Goal: Task Accomplishment & Management: Manage account settings

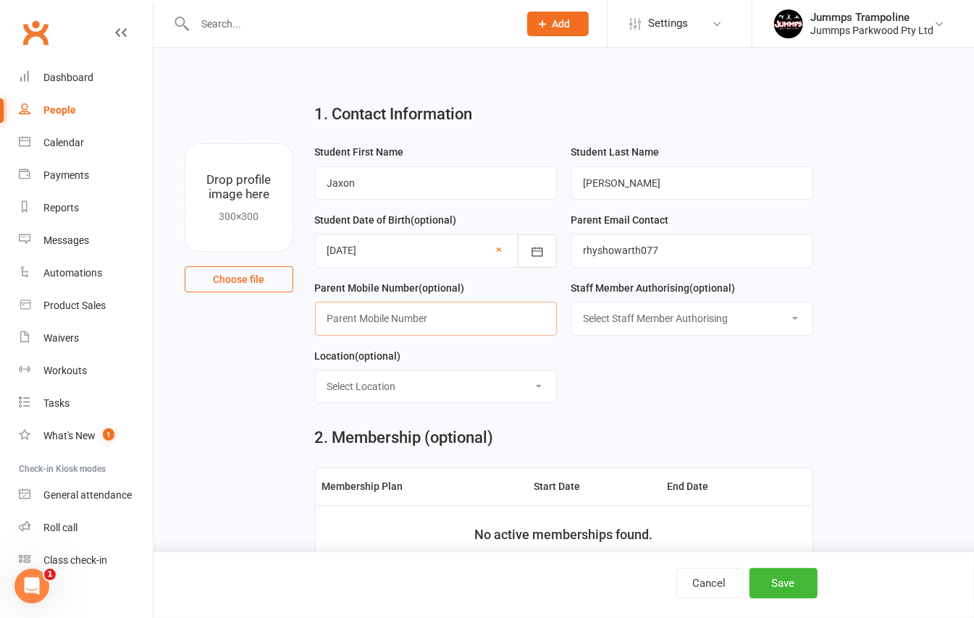
click at [426, 326] on input "text" at bounding box center [436, 318] width 242 height 33
type input "0403005148"
click at [589, 314] on select "Select Staff Member Authorising Coach [PERSON_NAME] Coach [PERSON_NAME] Trampol…" at bounding box center [692, 319] width 240 height 32
select select "9"
click at [572, 307] on select "Select Staff Member Authorising Coach [PERSON_NAME] Coach [PERSON_NAME] Trampol…" at bounding box center [692, 319] width 240 height 32
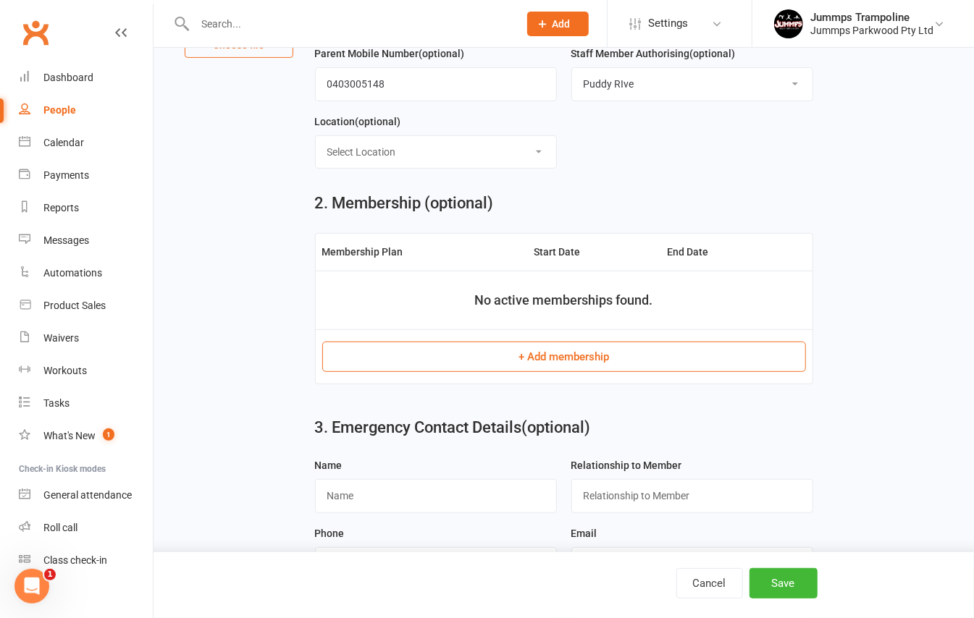
scroll to position [386, 0]
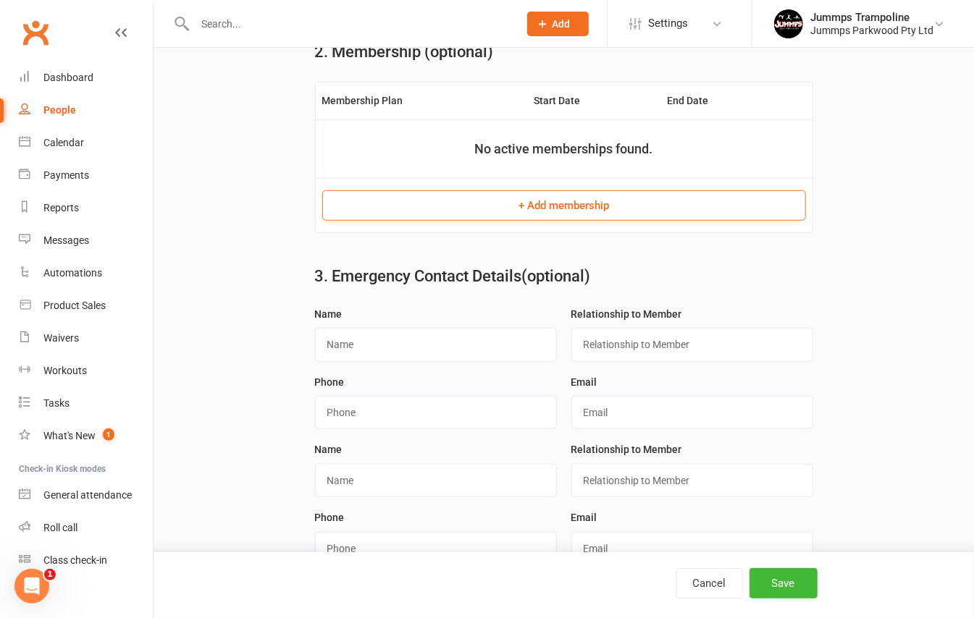
click at [595, 207] on button "+ Add membership" at bounding box center [564, 205] width 484 height 30
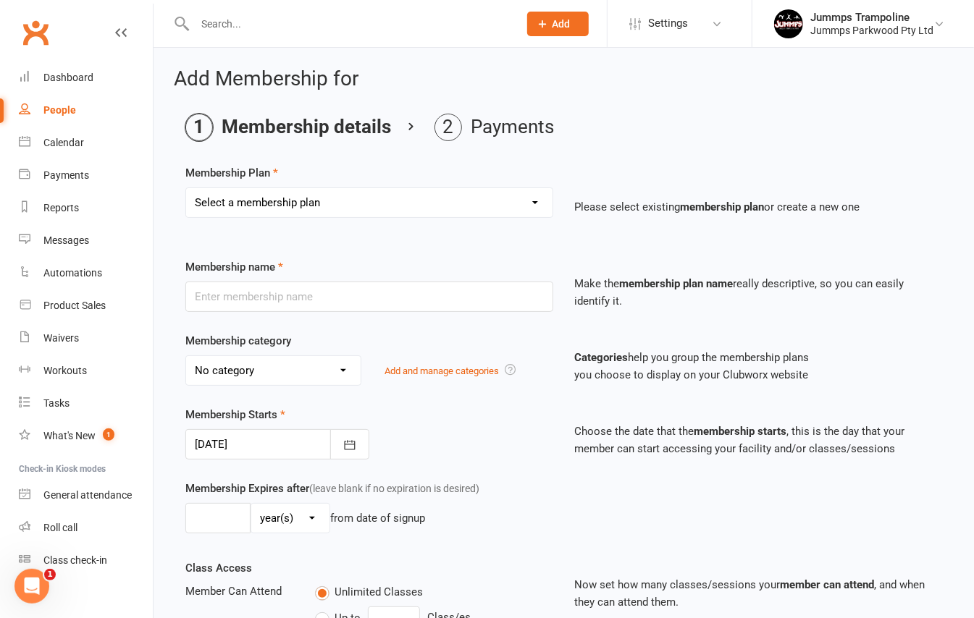
click at [534, 209] on select "Select a membership plan Create new Membership Plan Student Registration Fee - …" at bounding box center [369, 202] width 366 height 29
select select "6"
click at [186, 188] on select "Select a membership plan Create new Membership Plan Student Registration Fee - …" at bounding box center [369, 202] width 366 height 29
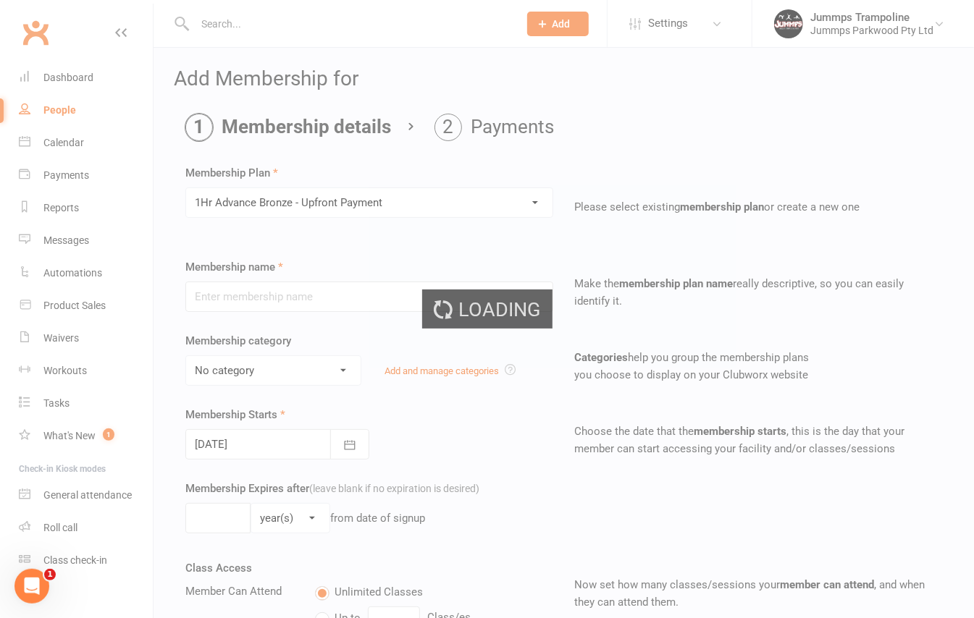
type input "1Hr Advance Bronze - Upfront Payment"
select select "10"
type input "10"
select select "1"
type input "10"
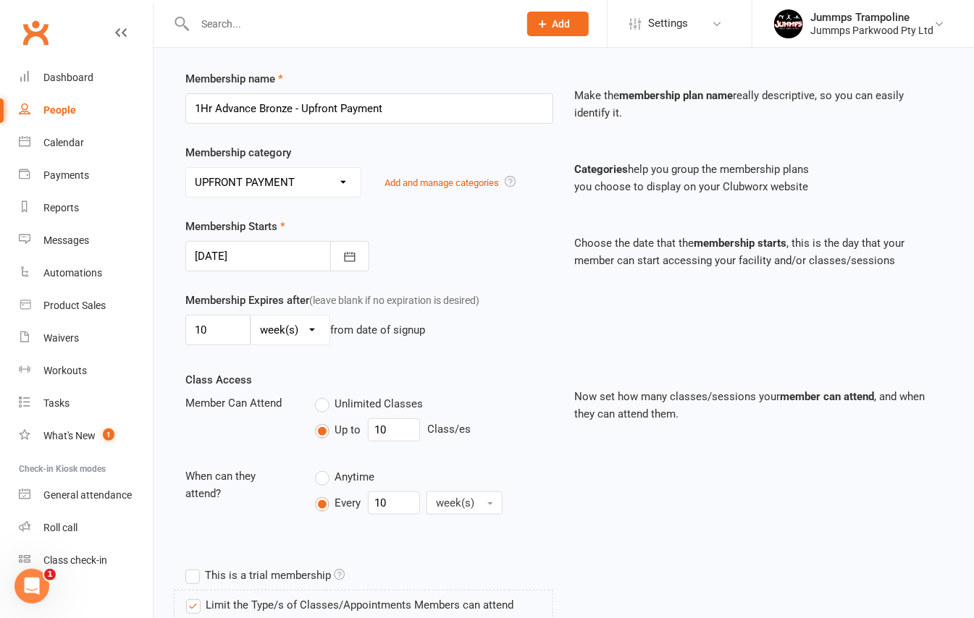
scroll to position [193, 0]
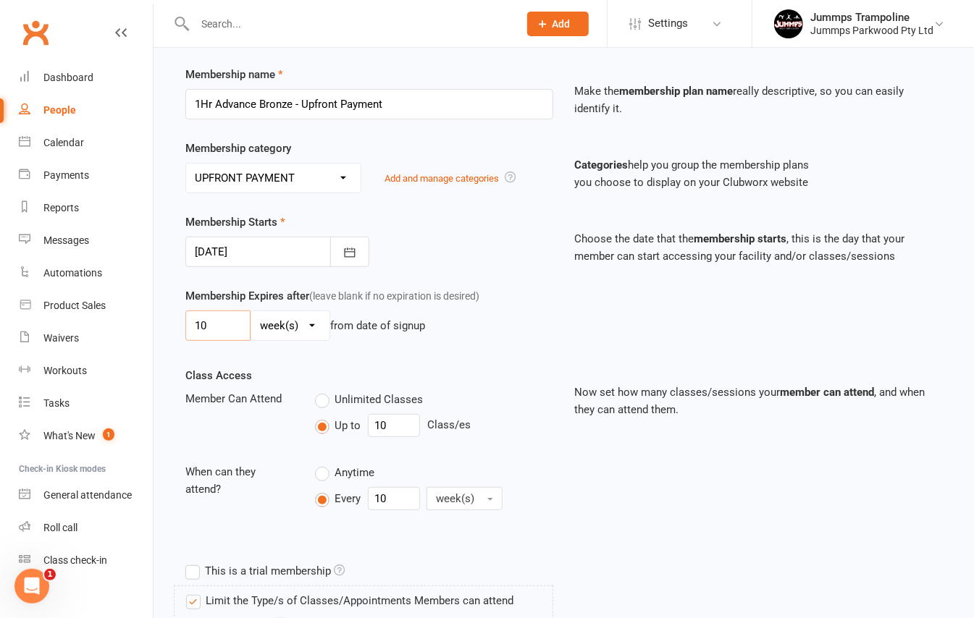
click at [236, 332] on input "10" at bounding box center [217, 326] width 65 height 30
type input "2"
click at [409, 416] on div "Unlimited Classes Up to 10 Class/es" at bounding box center [433, 416] width 259 height 53
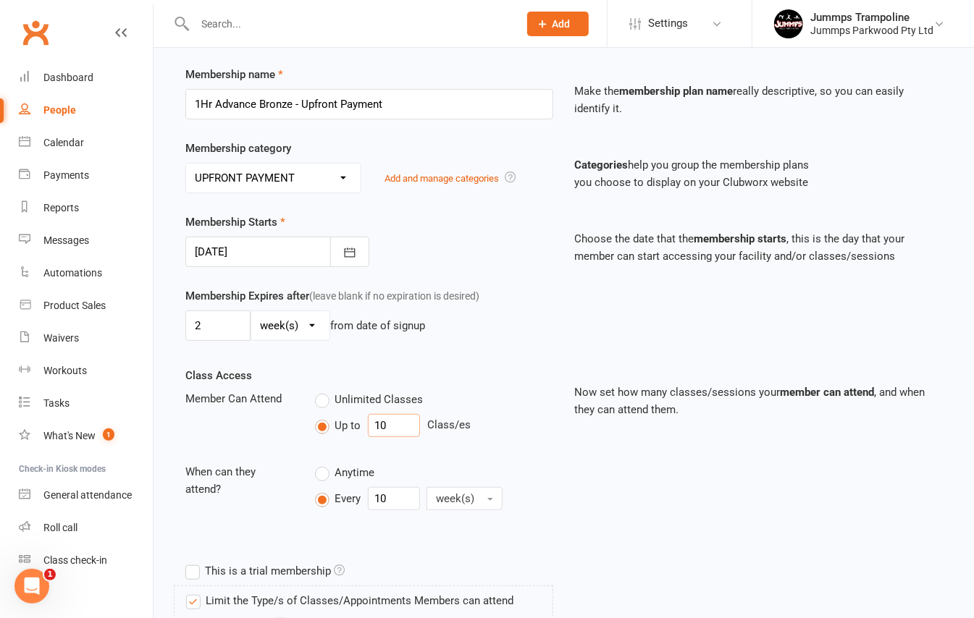
click at [403, 432] on input "10" at bounding box center [394, 425] width 52 height 23
click at [401, 432] on input "10" at bounding box center [394, 425] width 52 height 23
click at [401, 430] on input "10" at bounding box center [394, 425] width 52 height 23
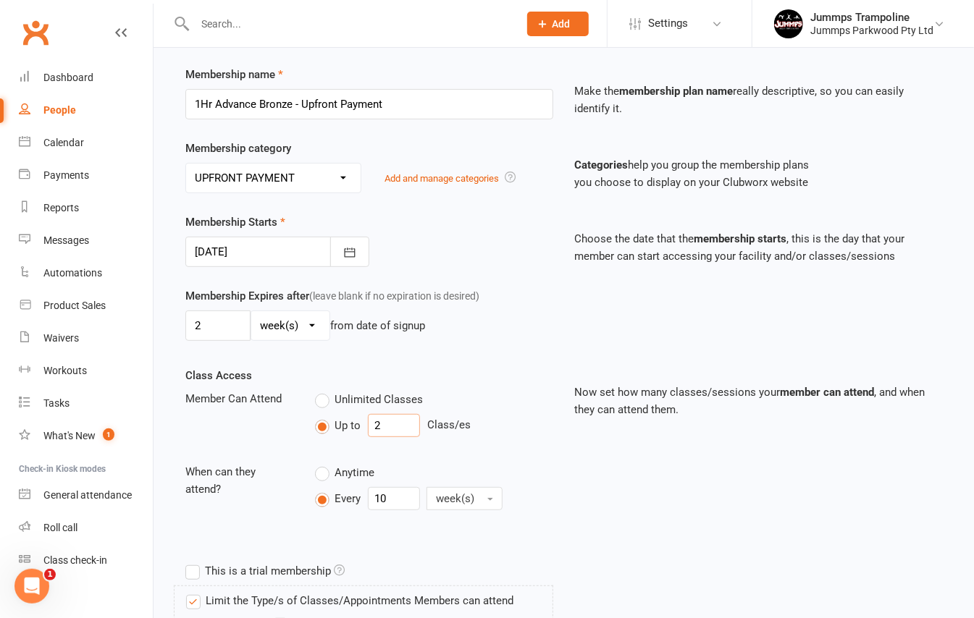
type input "2"
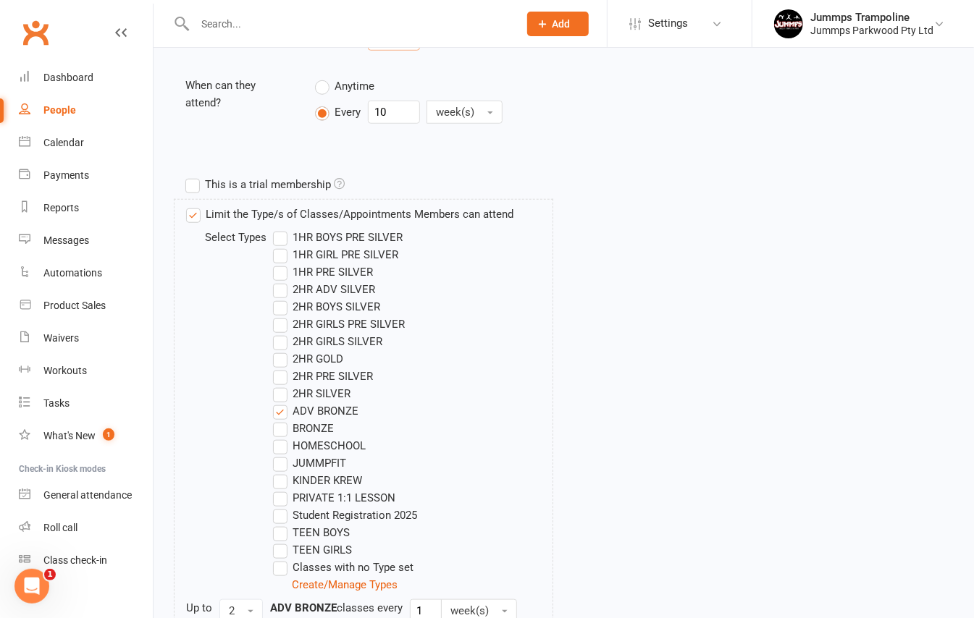
scroll to position [765, 0]
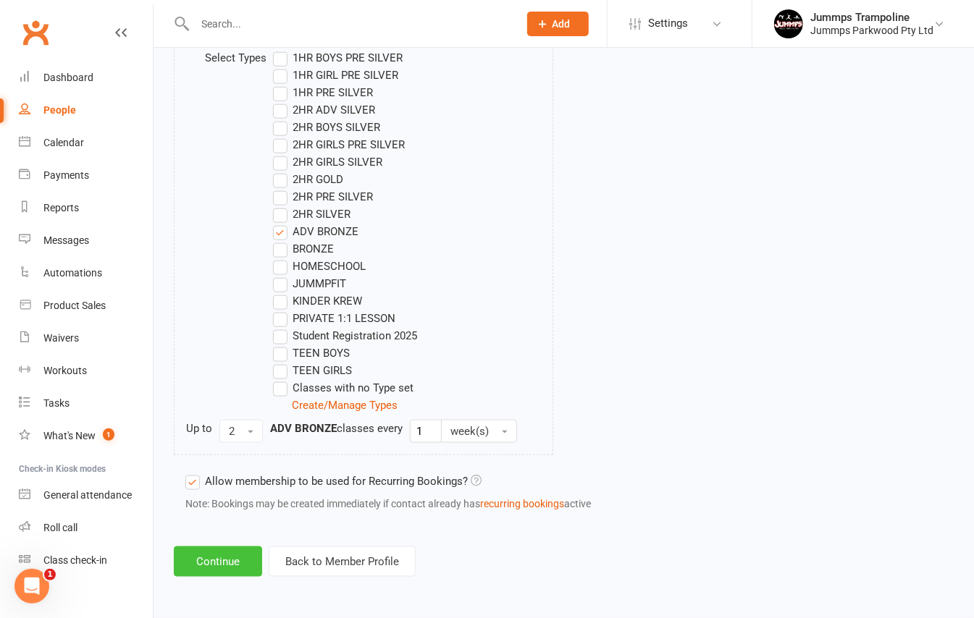
click at [214, 568] on button "Continue" at bounding box center [218, 562] width 88 height 30
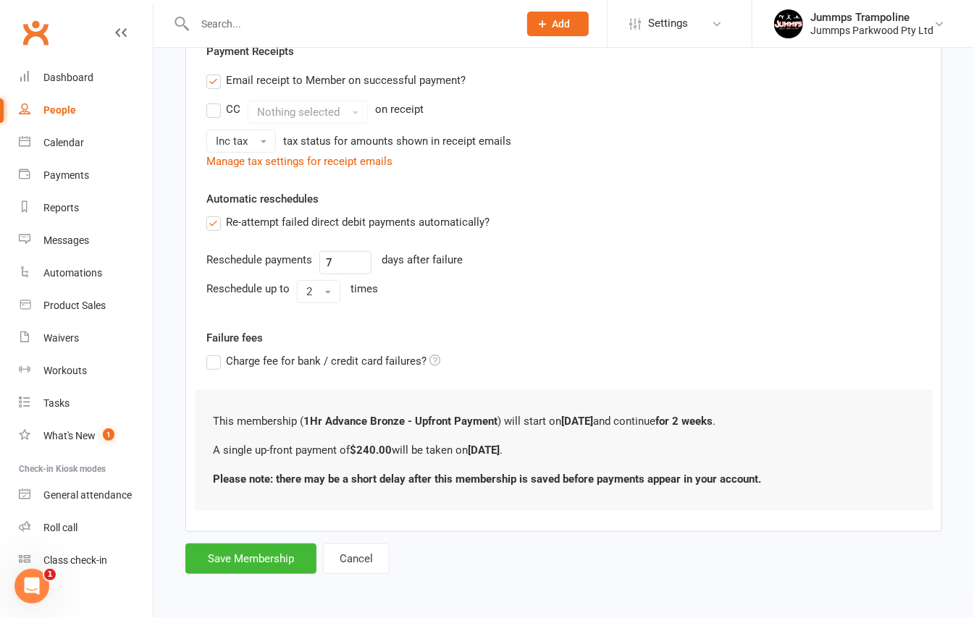
scroll to position [0, 0]
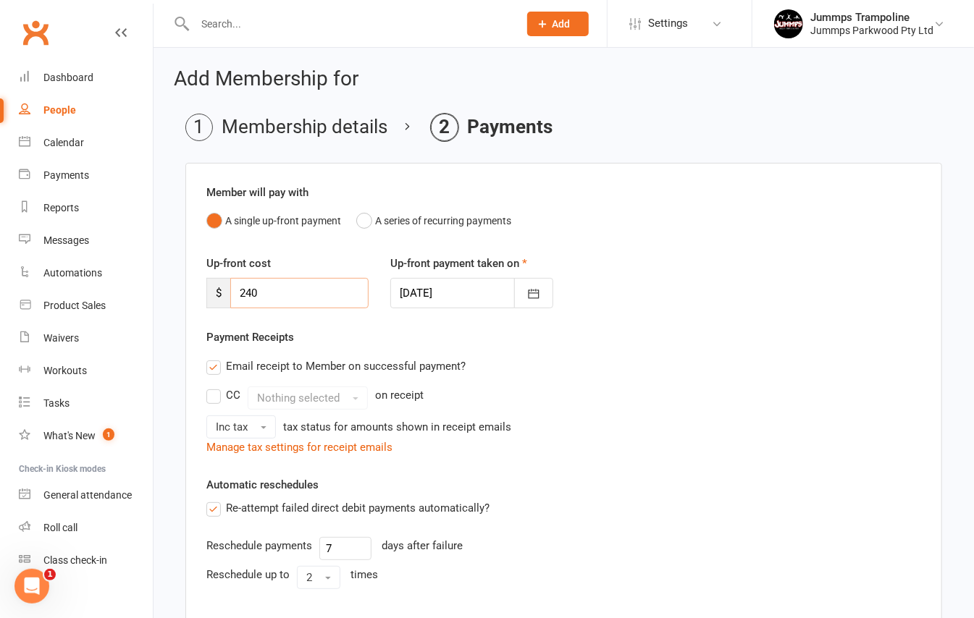
click at [281, 299] on input "240" at bounding box center [299, 293] width 138 height 30
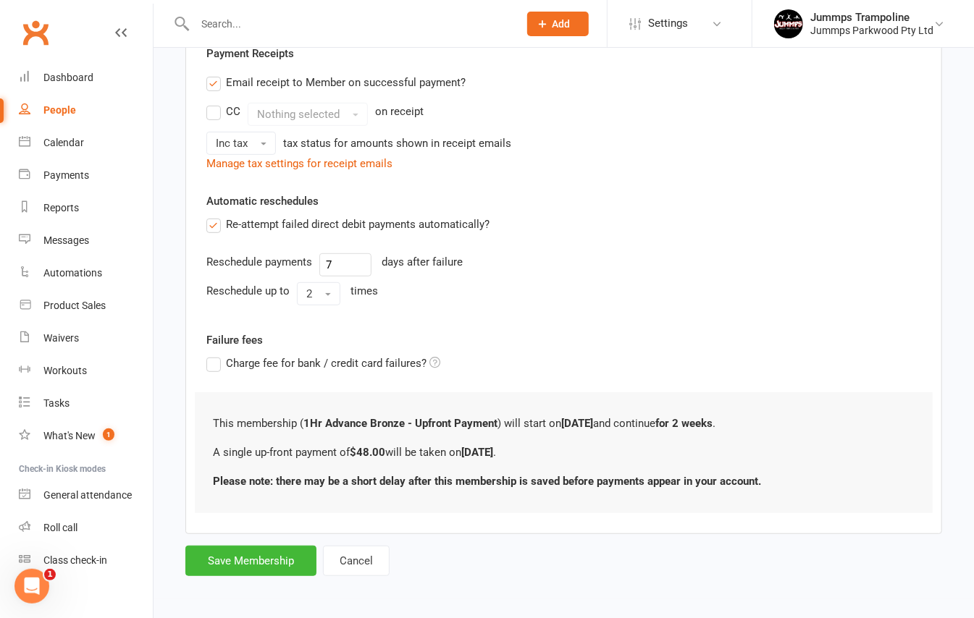
scroll to position [288, 0]
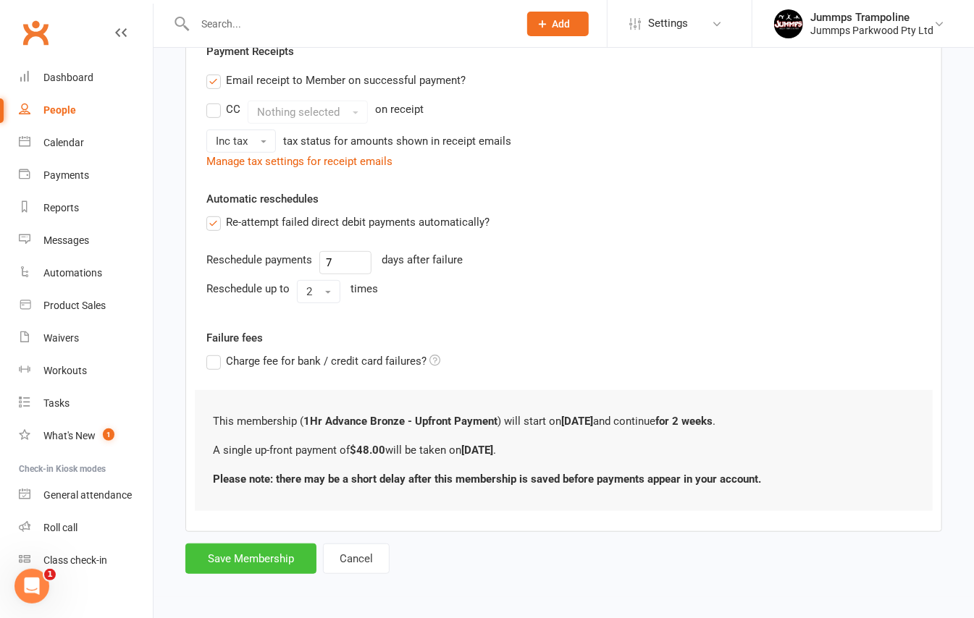
type input "48.0"
click at [264, 557] on button "Save Membership" at bounding box center [250, 559] width 131 height 30
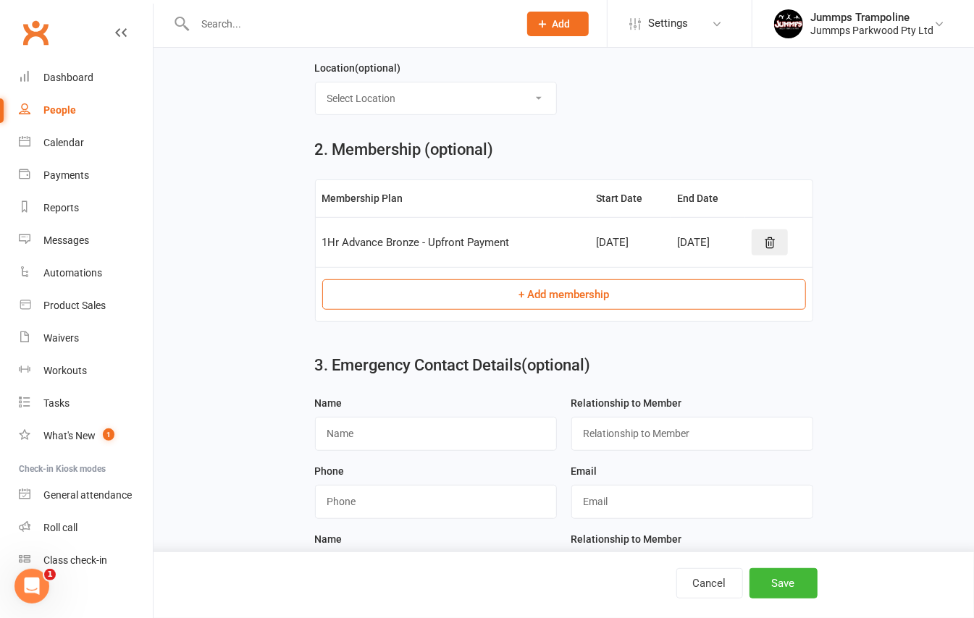
scroll to position [421, 0]
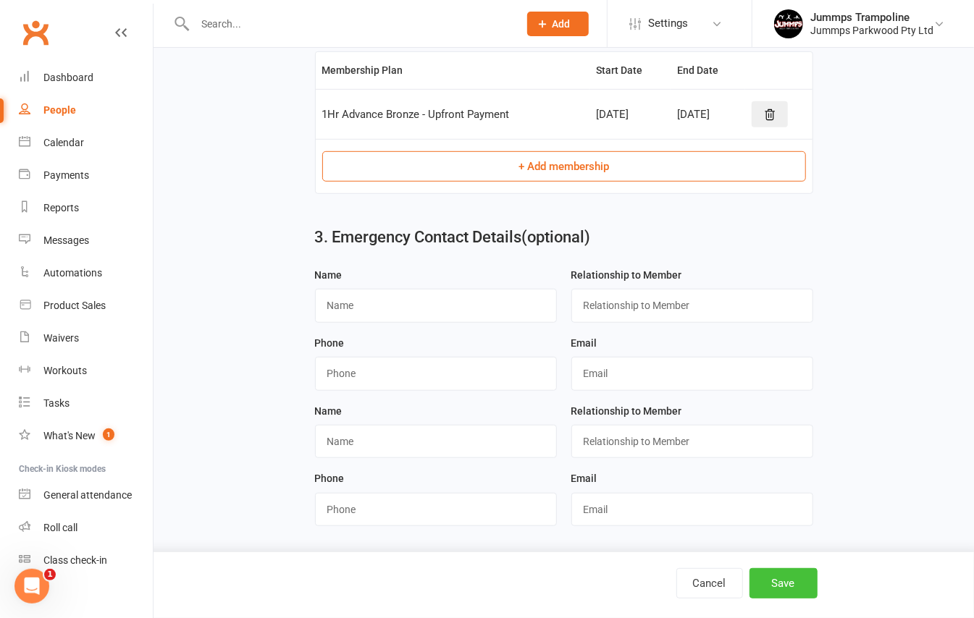
click at [772, 586] on button "Save" at bounding box center [783, 583] width 68 height 30
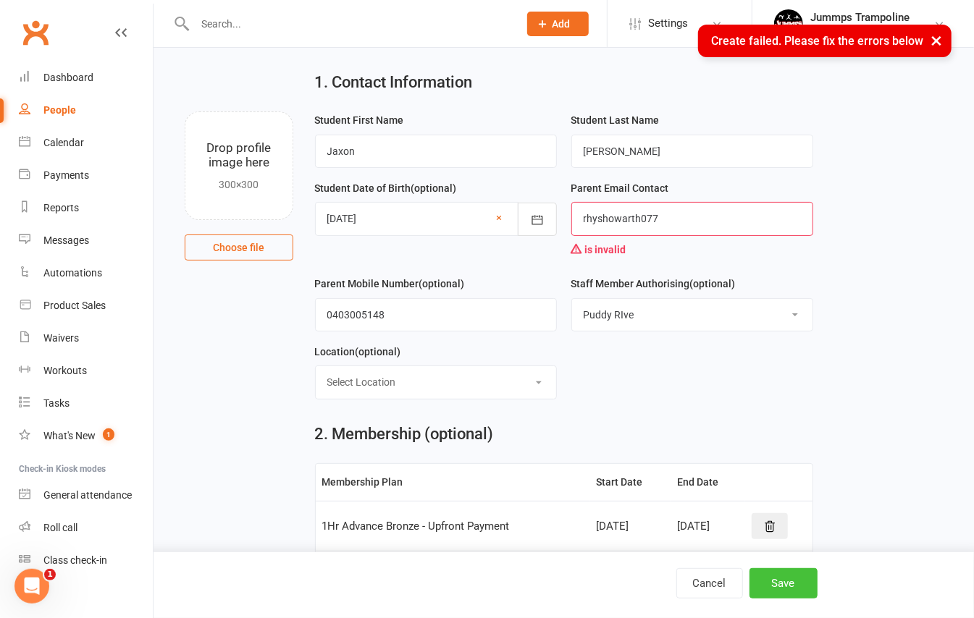
scroll to position [0, 0]
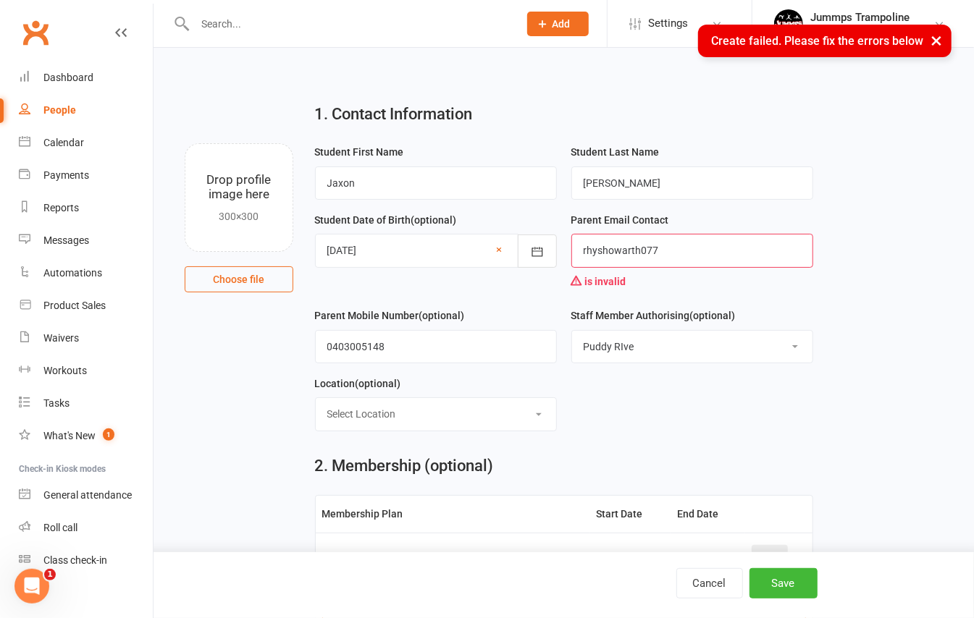
click at [702, 258] on input "rhyshowarth077" at bounding box center [692, 250] width 242 height 33
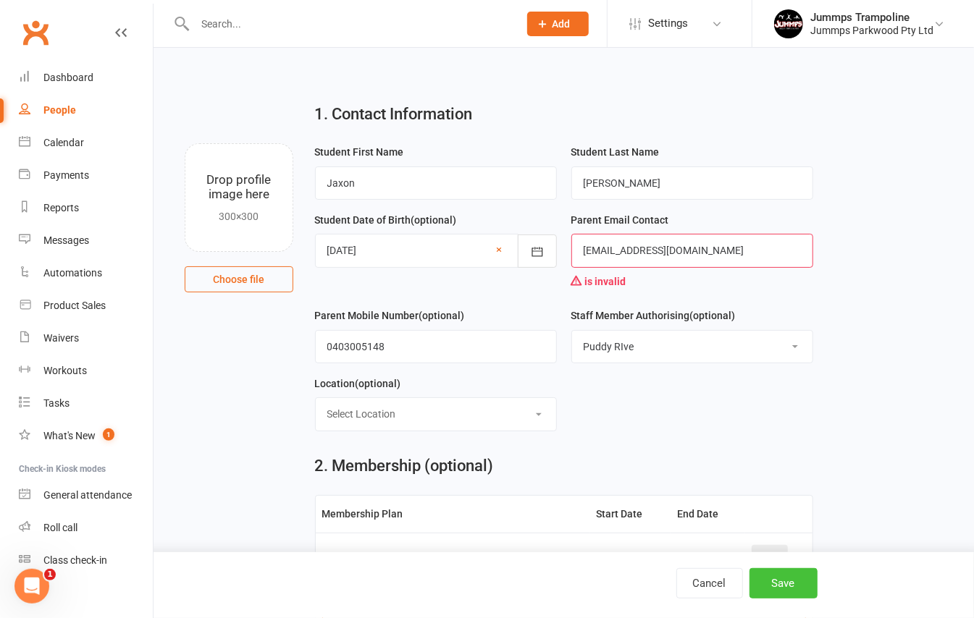
type input "[EMAIL_ADDRESS][DOMAIN_NAME]"
click at [792, 577] on button "Save" at bounding box center [783, 583] width 68 height 30
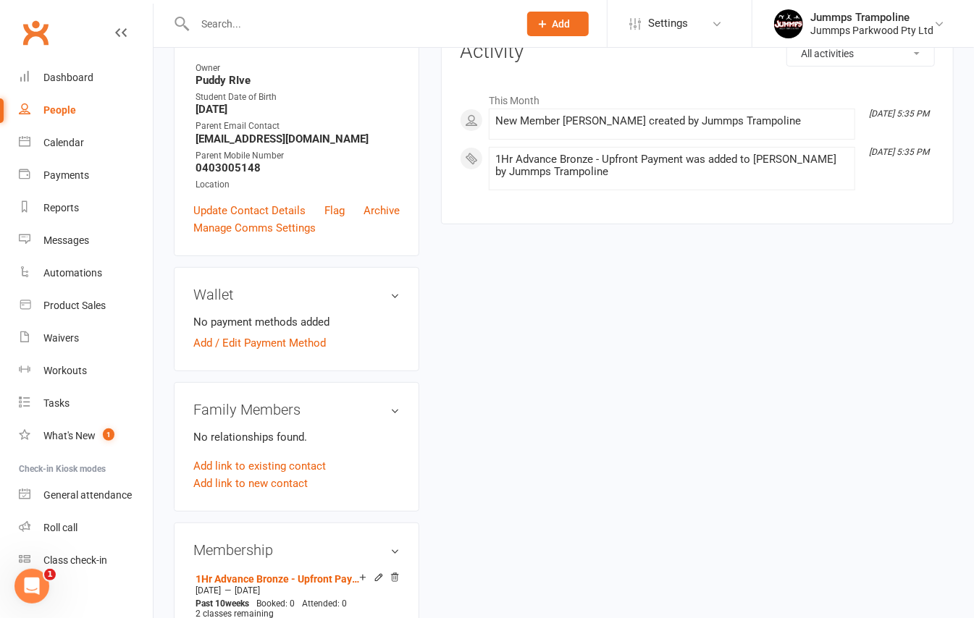
scroll to position [193, 0]
click at [268, 491] on link "Add link to new contact" at bounding box center [250, 482] width 114 height 17
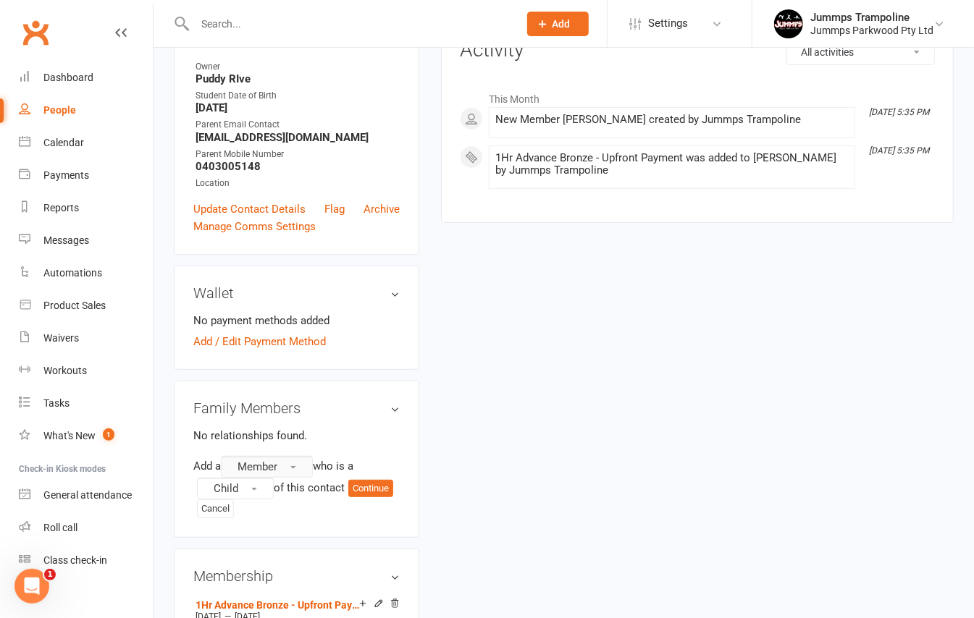
click at [277, 474] on span "Member" at bounding box center [257, 466] width 40 height 13
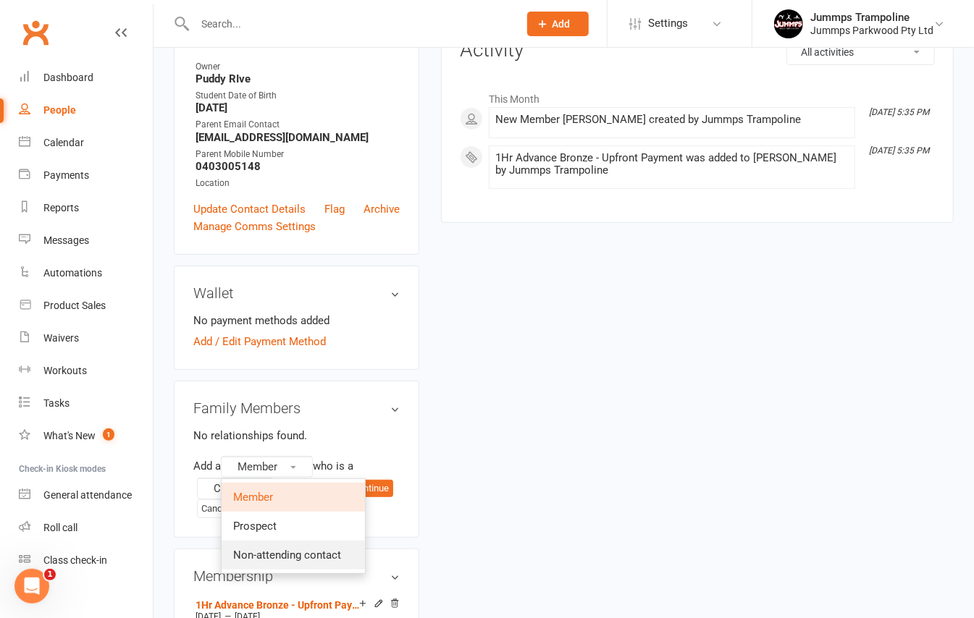
click at [247, 562] on span "Non-attending contact" at bounding box center [287, 555] width 108 height 13
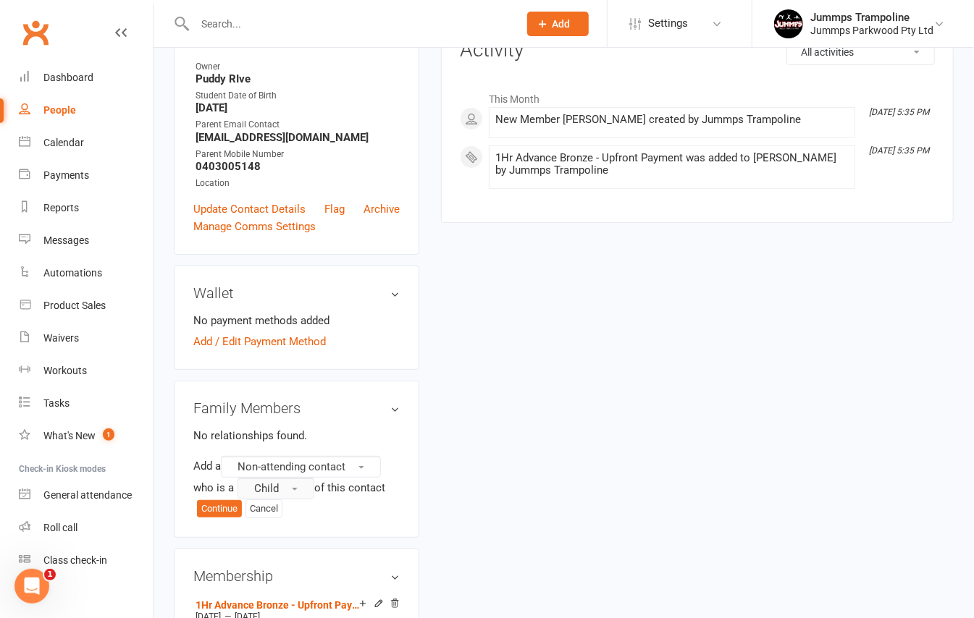
click at [272, 500] on button "Child" at bounding box center [275, 489] width 77 height 22
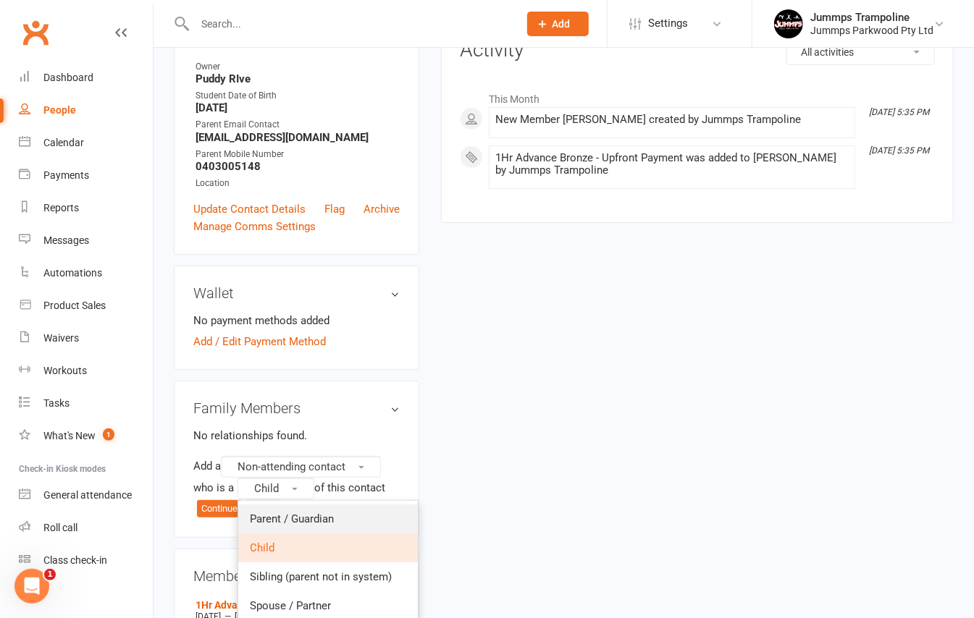
click at [259, 526] on span "Parent / Guardian" at bounding box center [292, 519] width 84 height 13
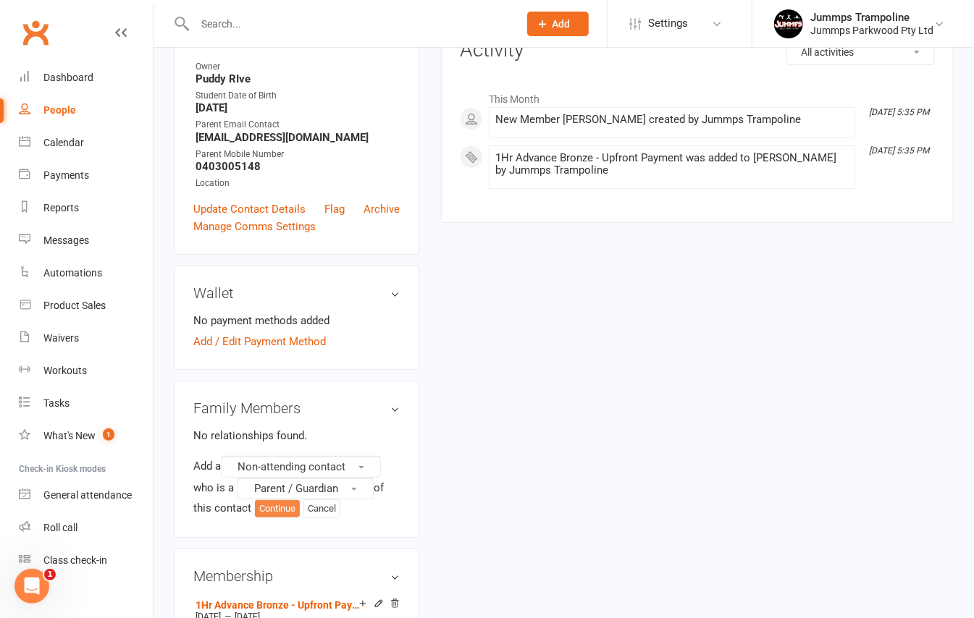
click at [265, 518] on button "Continue" at bounding box center [277, 508] width 45 height 17
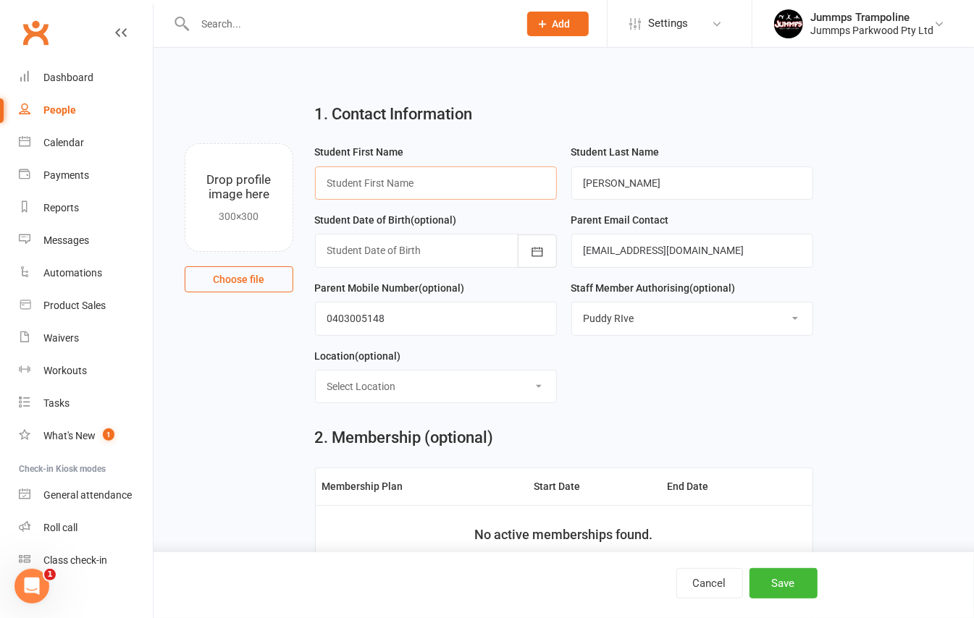
click at [356, 191] on input "text" at bounding box center [436, 183] width 242 height 33
type input "[PERSON_NAME]"
click at [777, 589] on button "Save" at bounding box center [783, 583] width 68 height 30
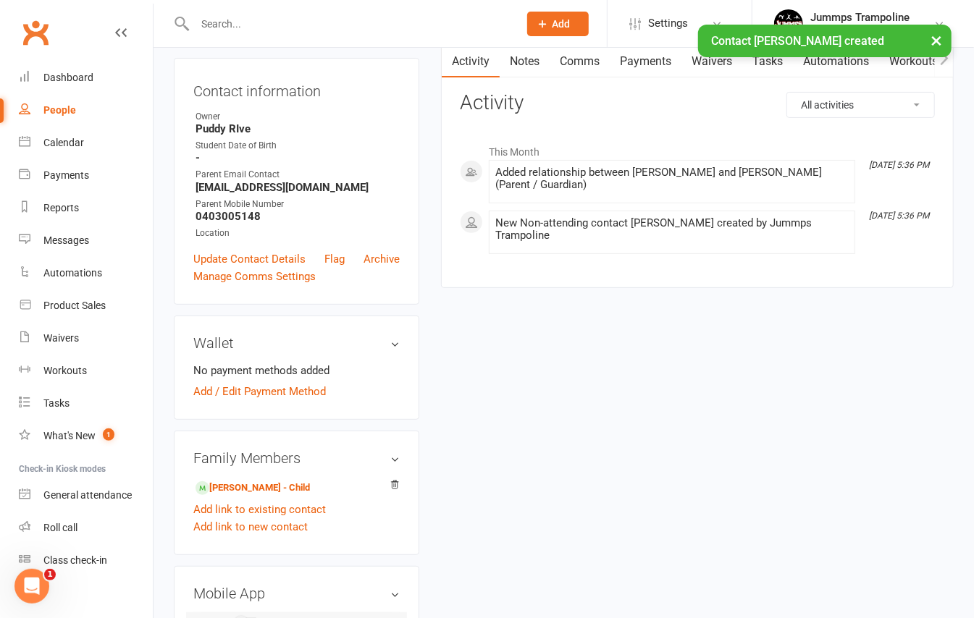
scroll to position [290, 0]
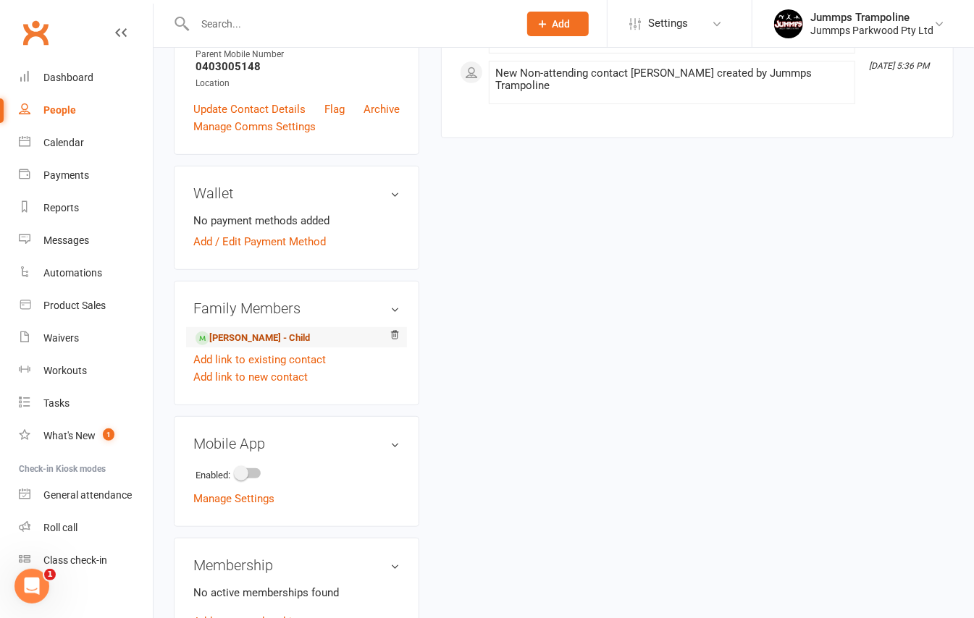
click at [284, 342] on link "[PERSON_NAME] - Child" at bounding box center [252, 338] width 114 height 15
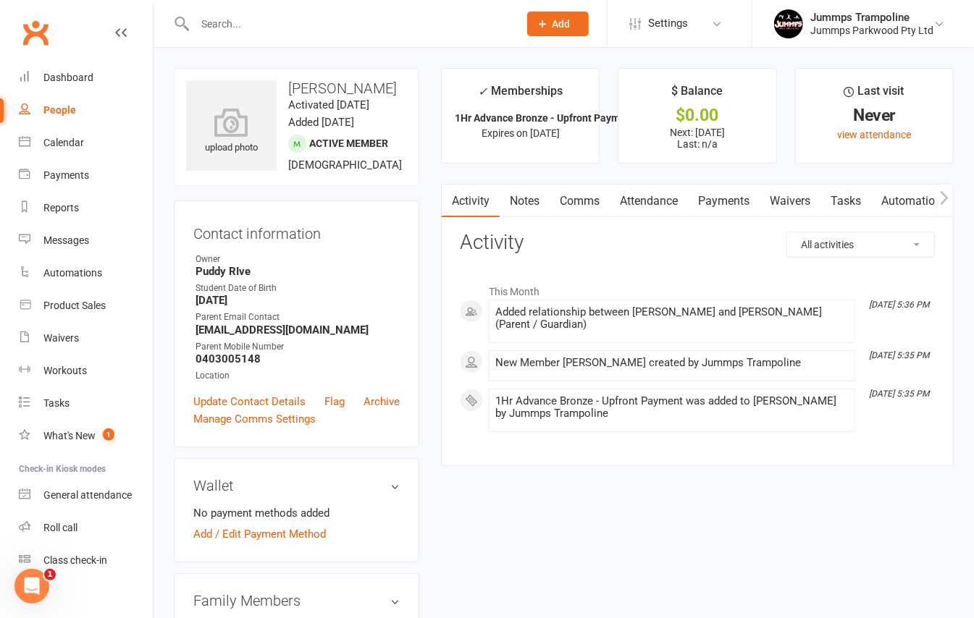
click at [719, 201] on link "Payments" at bounding box center [724, 201] width 72 height 33
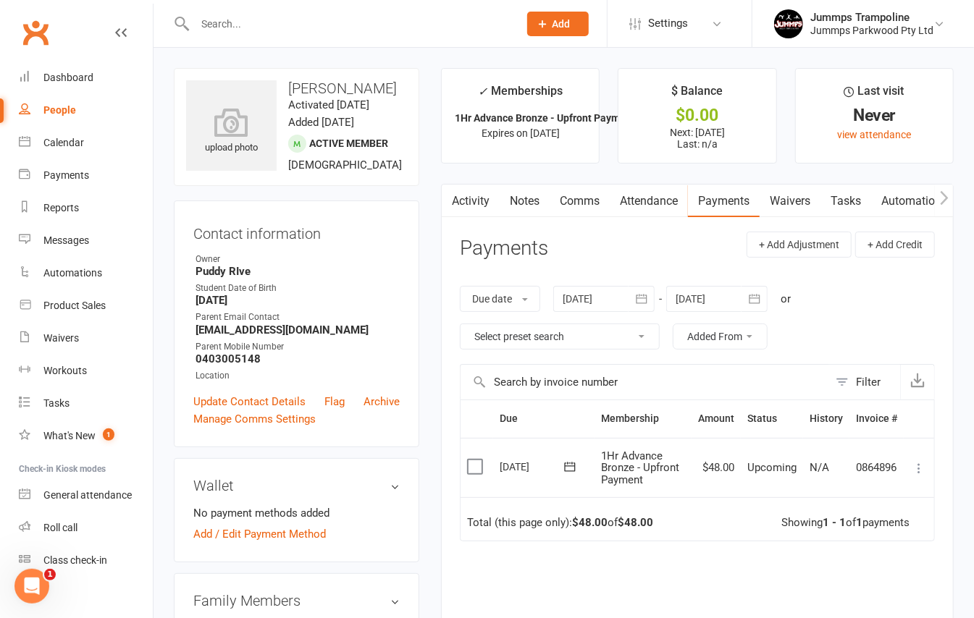
click at [910, 467] on button at bounding box center [918, 468] width 17 height 17
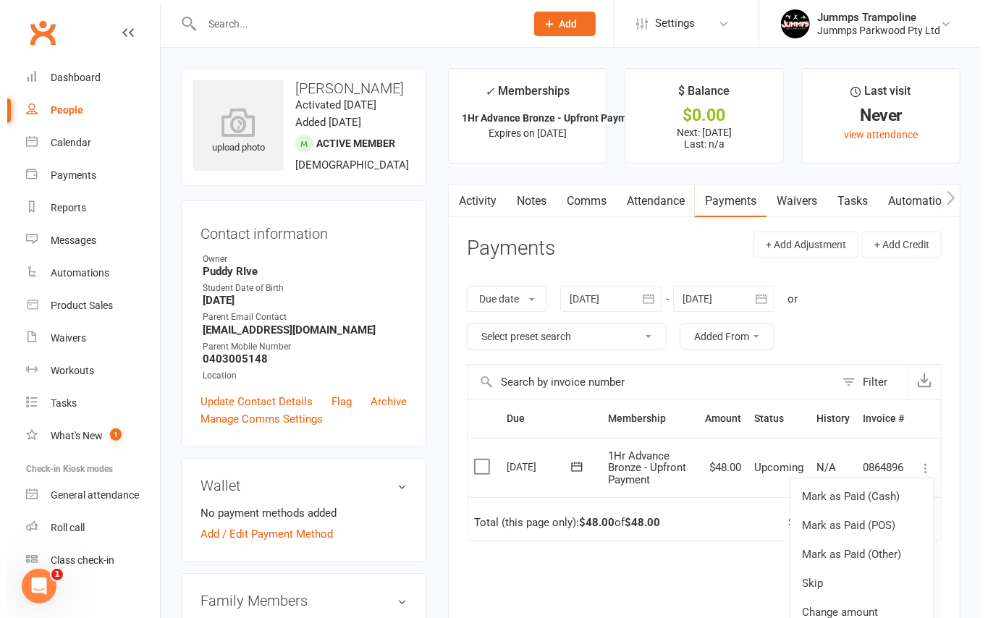
scroll to position [41, 0]
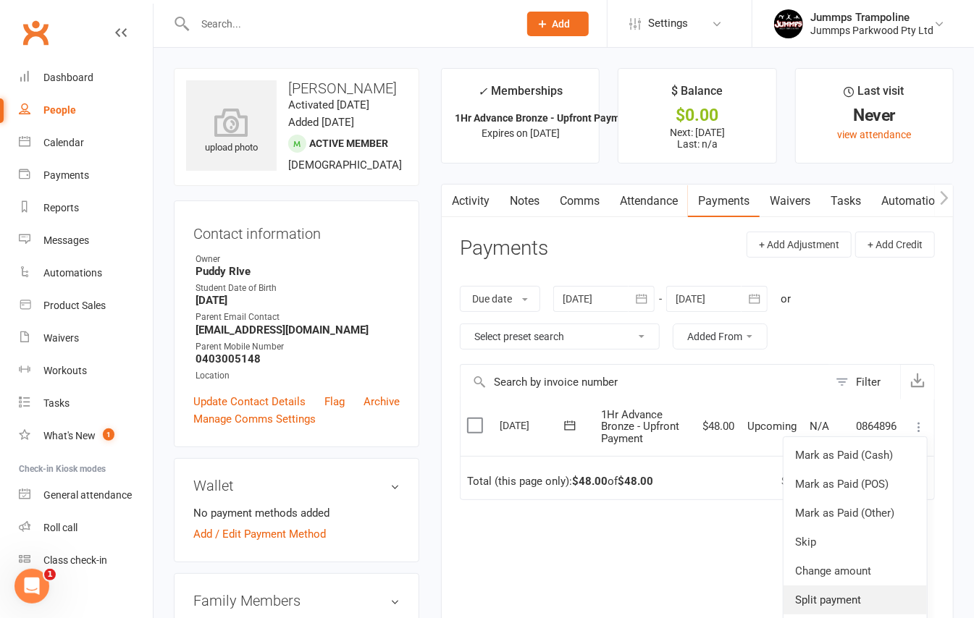
click at [801, 599] on link "Split payment" at bounding box center [854, 600] width 143 height 29
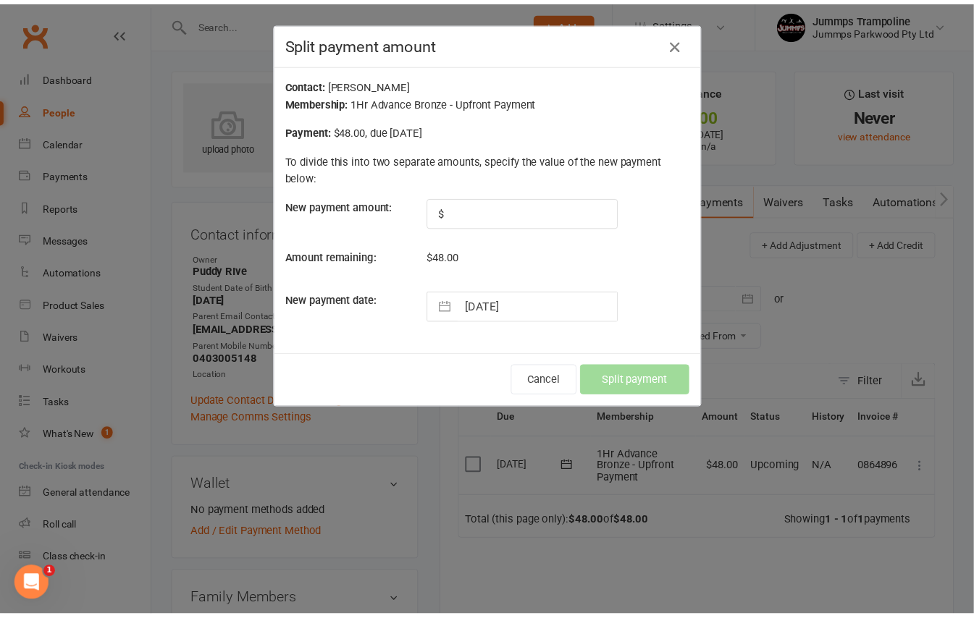
scroll to position [0, 0]
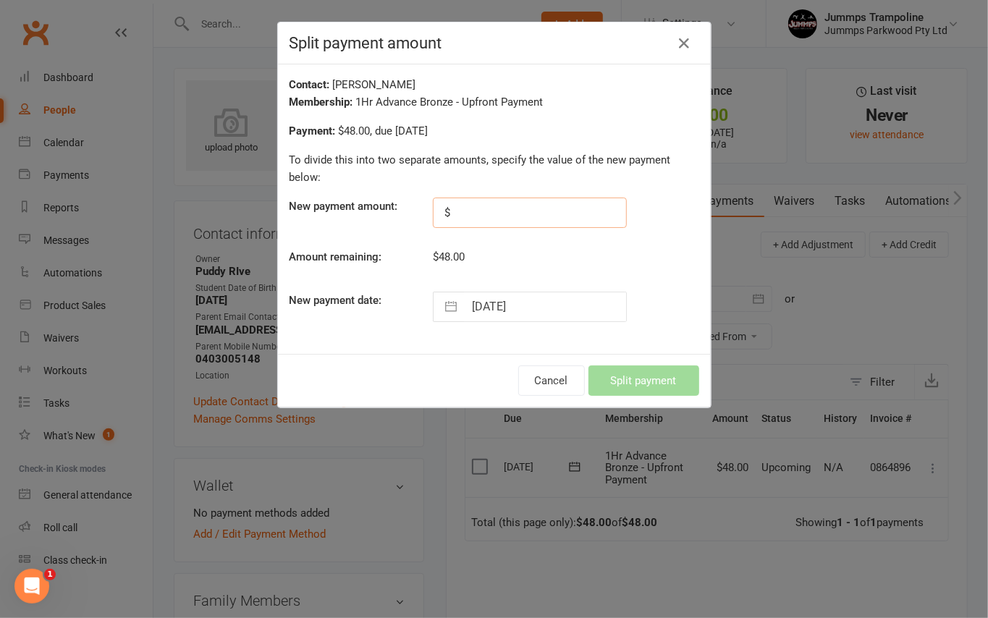
click at [459, 207] on input "text" at bounding box center [530, 213] width 194 height 30
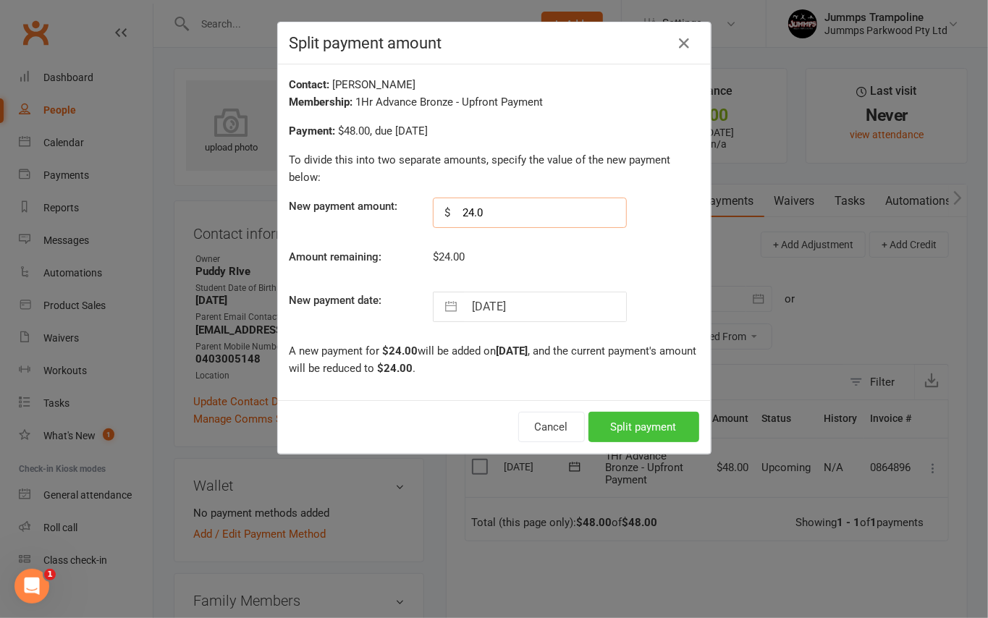
type input "24.0"
click at [670, 433] on button "Split payment" at bounding box center [644, 427] width 111 height 30
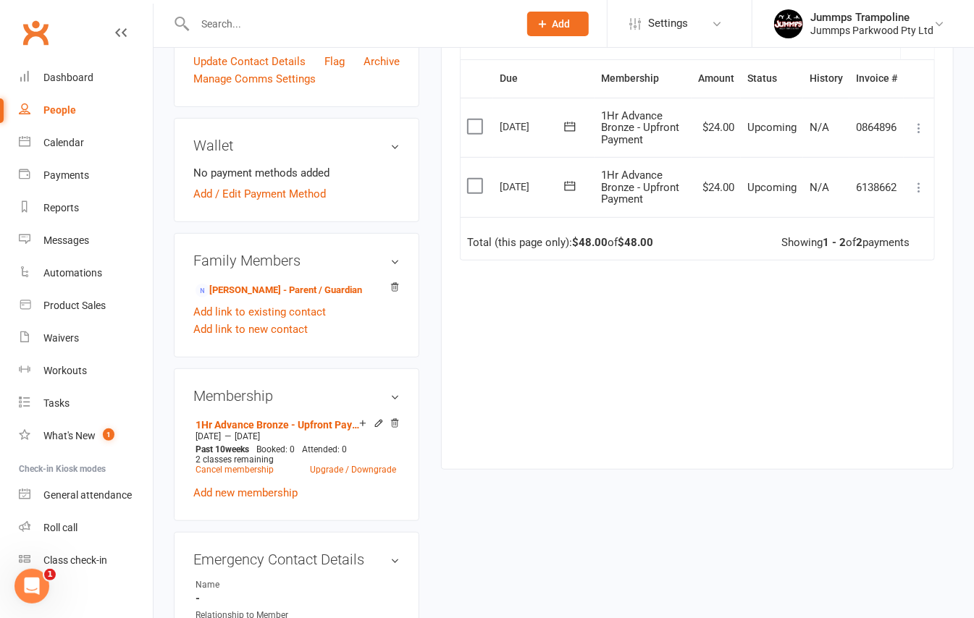
scroll to position [386, 0]
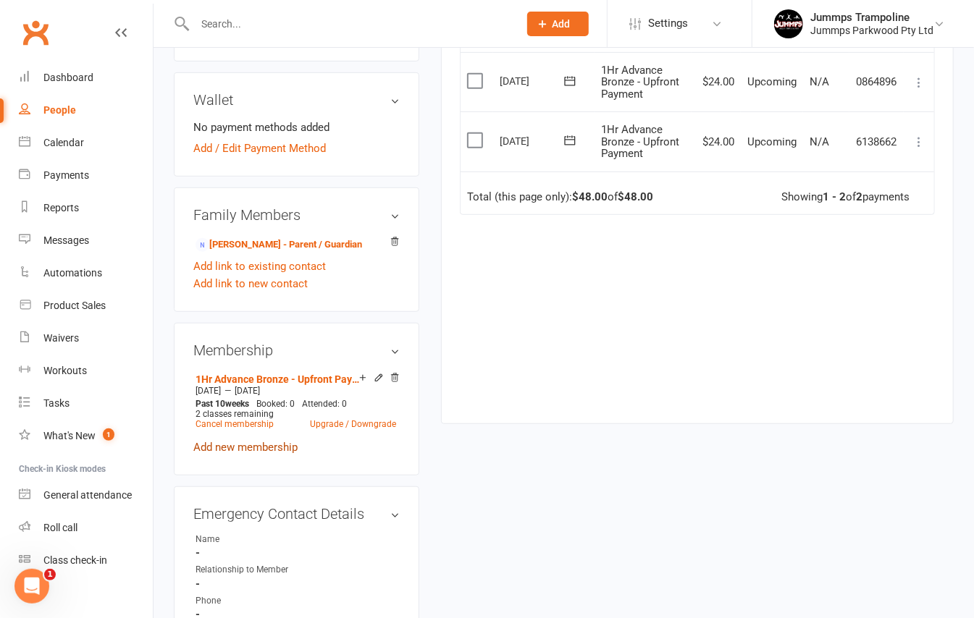
click at [279, 454] on link "Add new membership" at bounding box center [245, 447] width 104 height 13
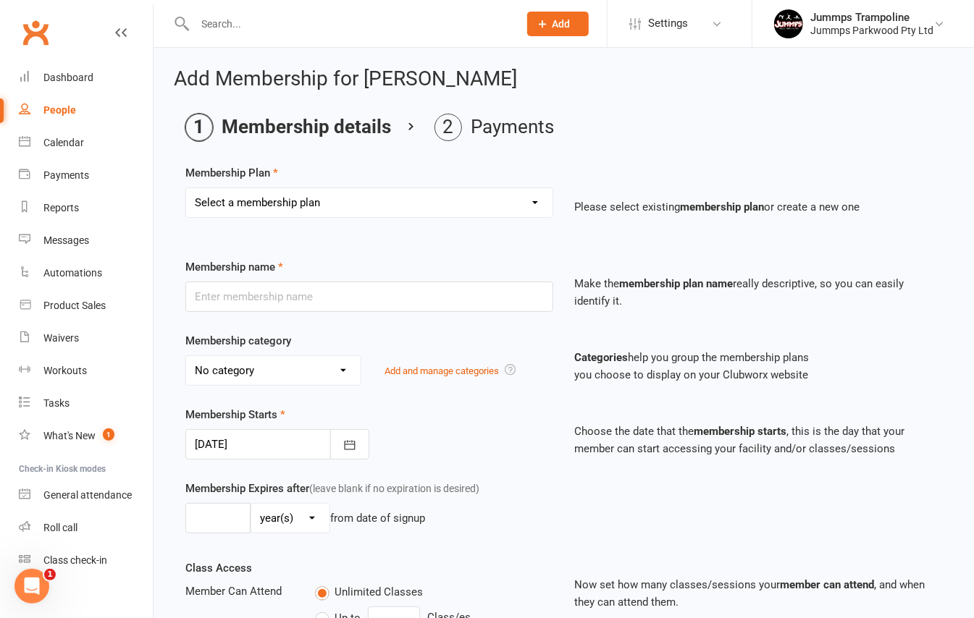
click at [253, 214] on select "Select a membership plan Create new Membership Plan Student Registration Fee - …" at bounding box center [369, 202] width 366 height 29
select select "1"
click at [186, 188] on select "Select a membership plan Create new Membership Plan Student Registration Fee - …" at bounding box center [369, 202] width 366 height 29
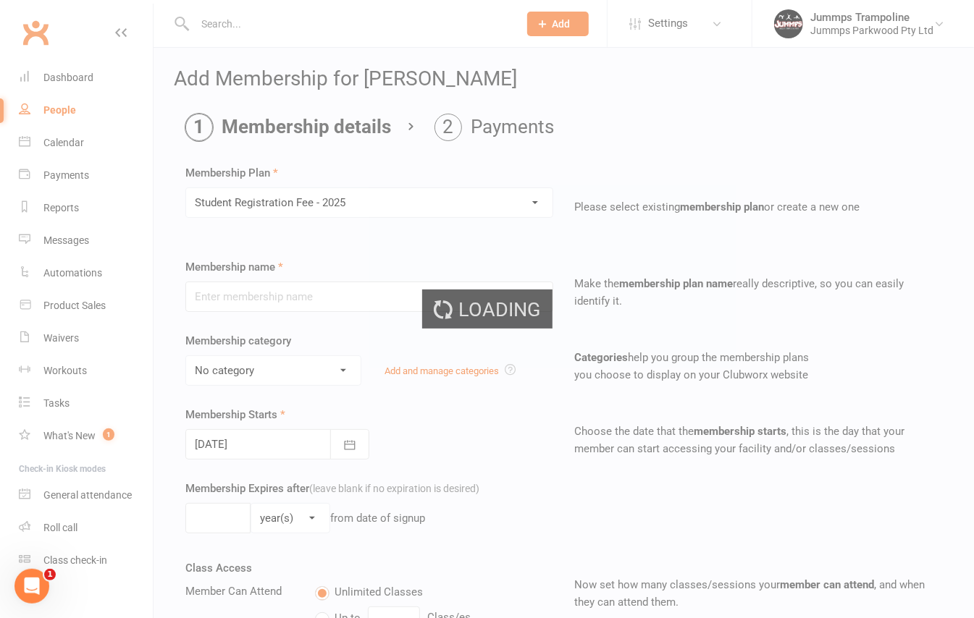
type input "Student Registration Fee - 2025"
select select "6"
type input "10"
select select "1"
type input "0"
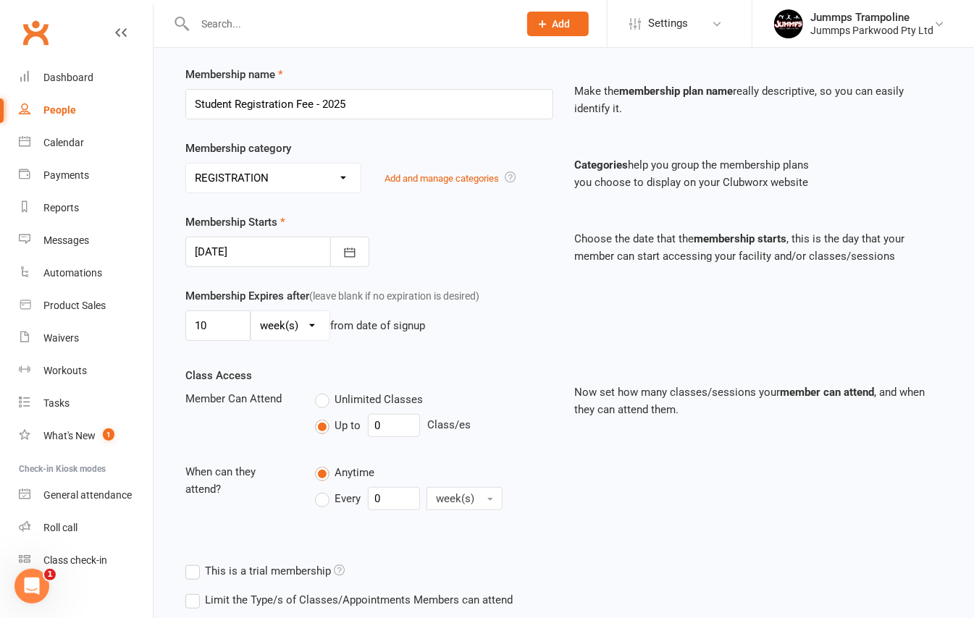
scroll to position [288, 0]
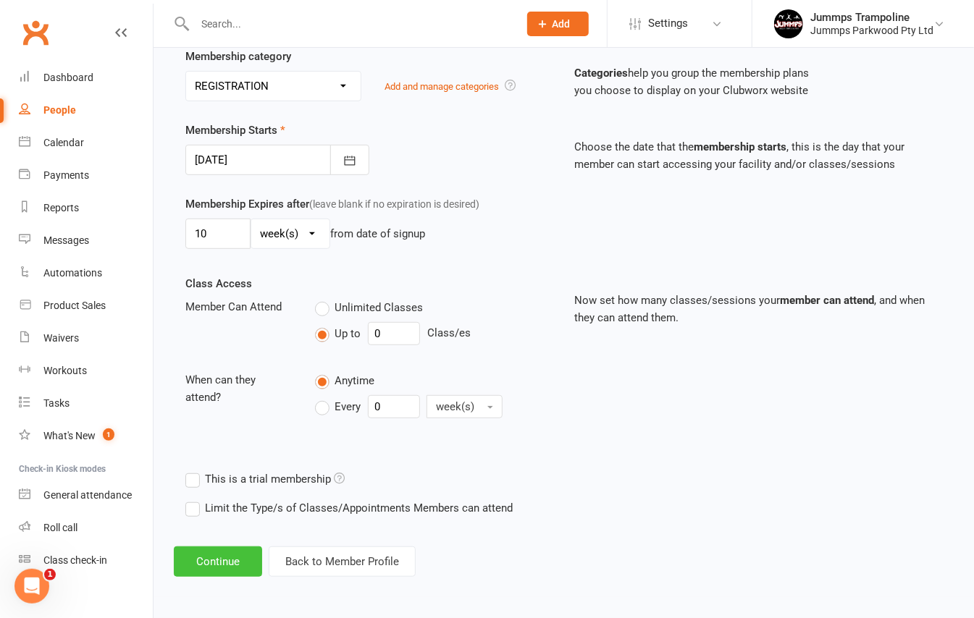
click at [253, 547] on button "Continue" at bounding box center [218, 562] width 88 height 30
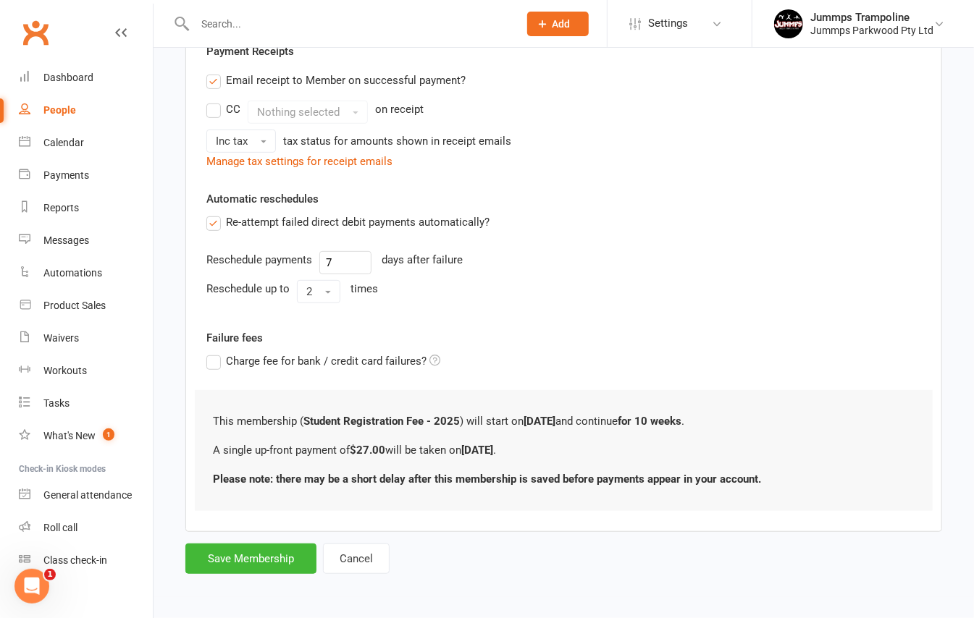
scroll to position [0, 0]
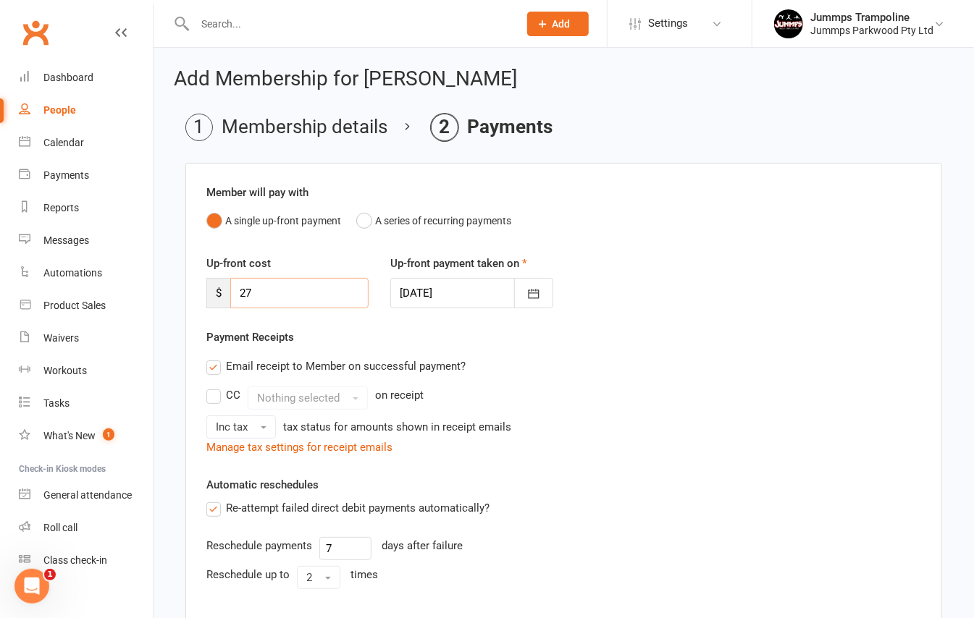
click at [293, 303] on input "27" at bounding box center [299, 293] width 138 height 30
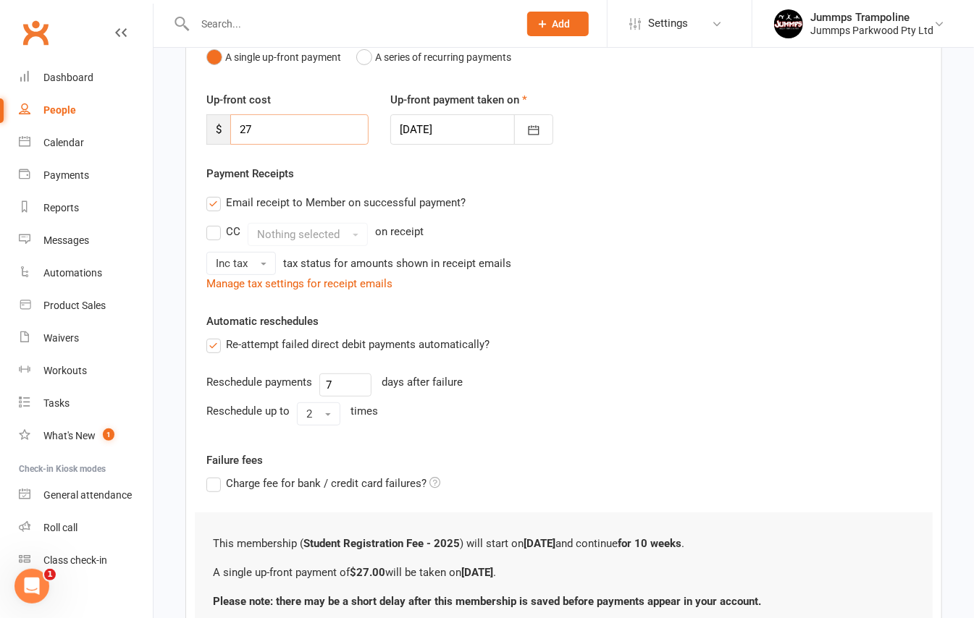
scroll to position [288, 0]
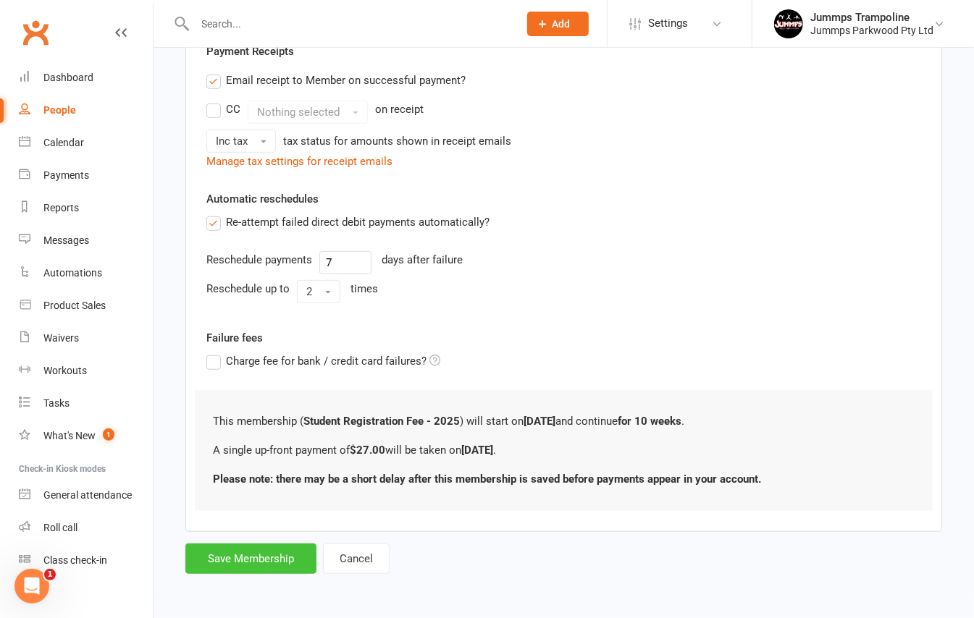
click at [271, 551] on button "Save Membership" at bounding box center [250, 559] width 131 height 30
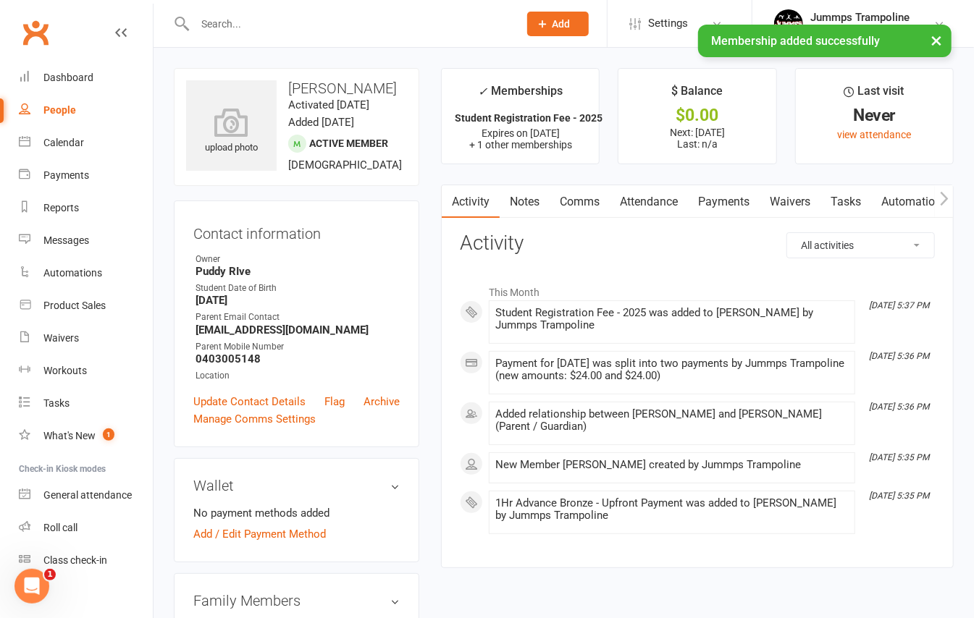
click at [701, 206] on link "Payments" at bounding box center [724, 201] width 72 height 33
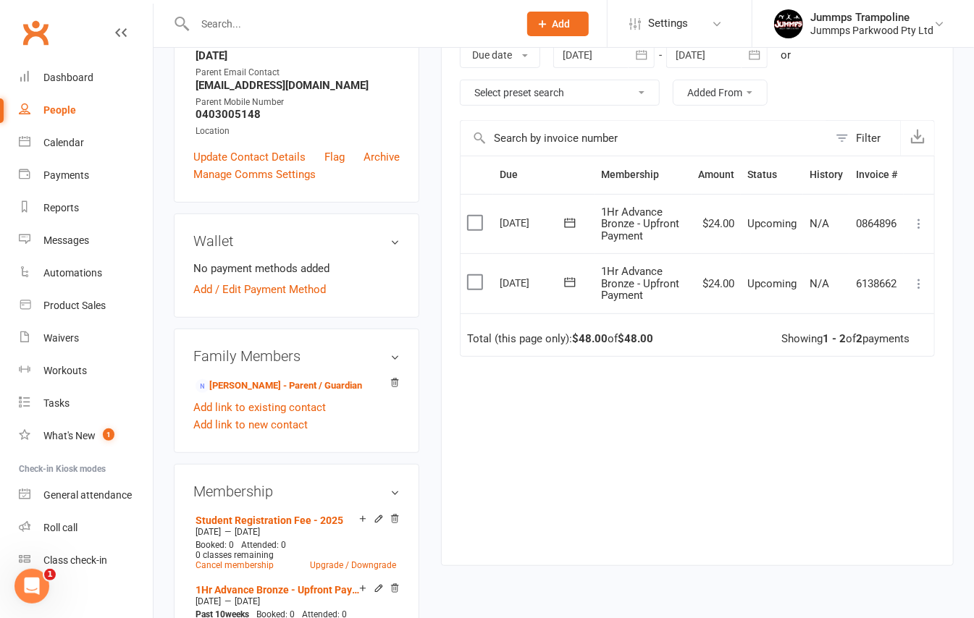
scroll to position [386, 0]
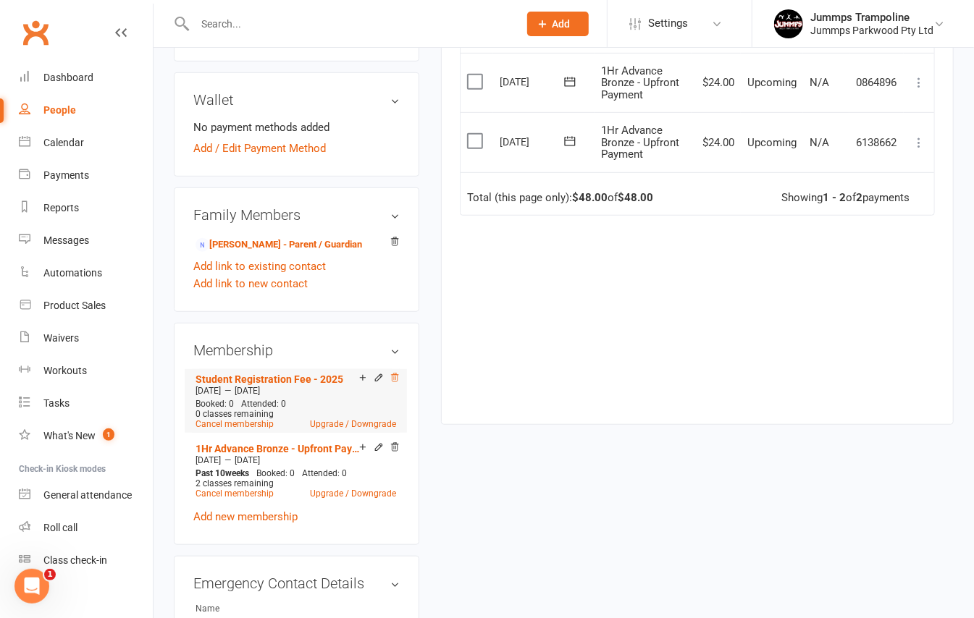
click at [390, 383] on icon at bounding box center [395, 378] width 10 height 10
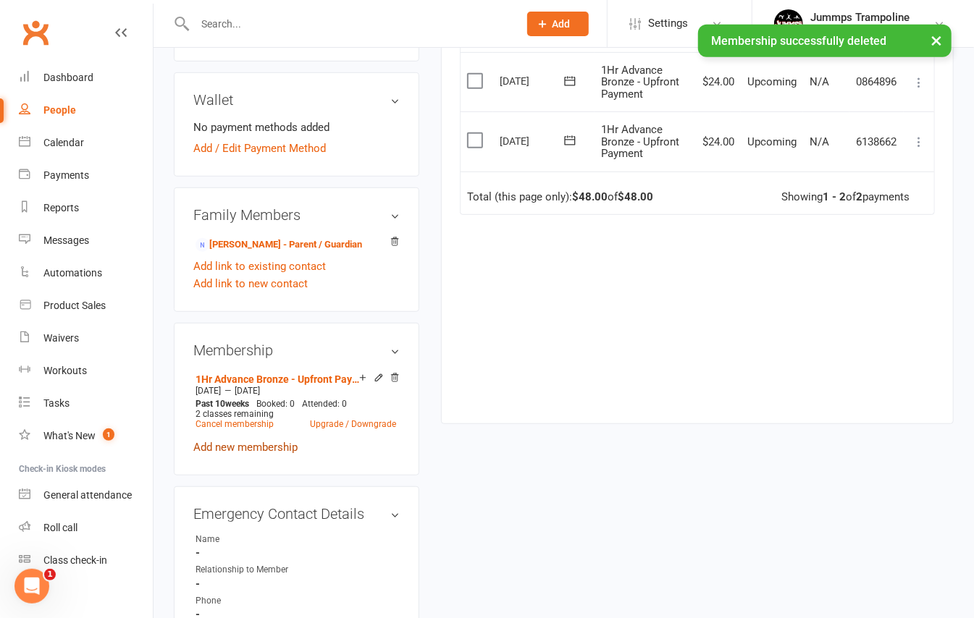
click at [279, 454] on link "Add new membership" at bounding box center [245, 447] width 104 height 13
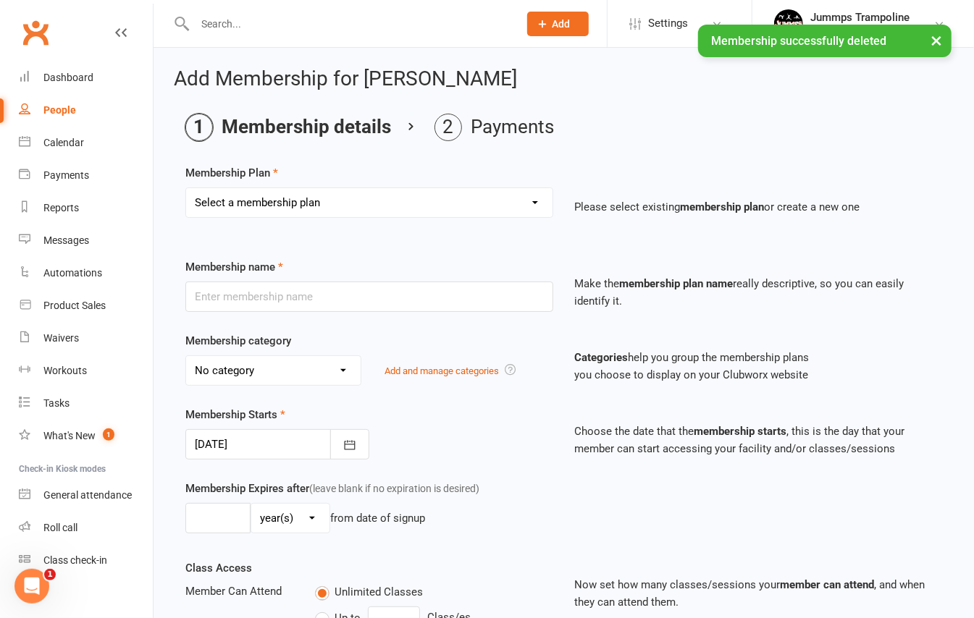
click at [302, 198] on select "Select a membership plan Create new Membership Plan Student Registration Fee - …" at bounding box center [369, 202] width 366 height 29
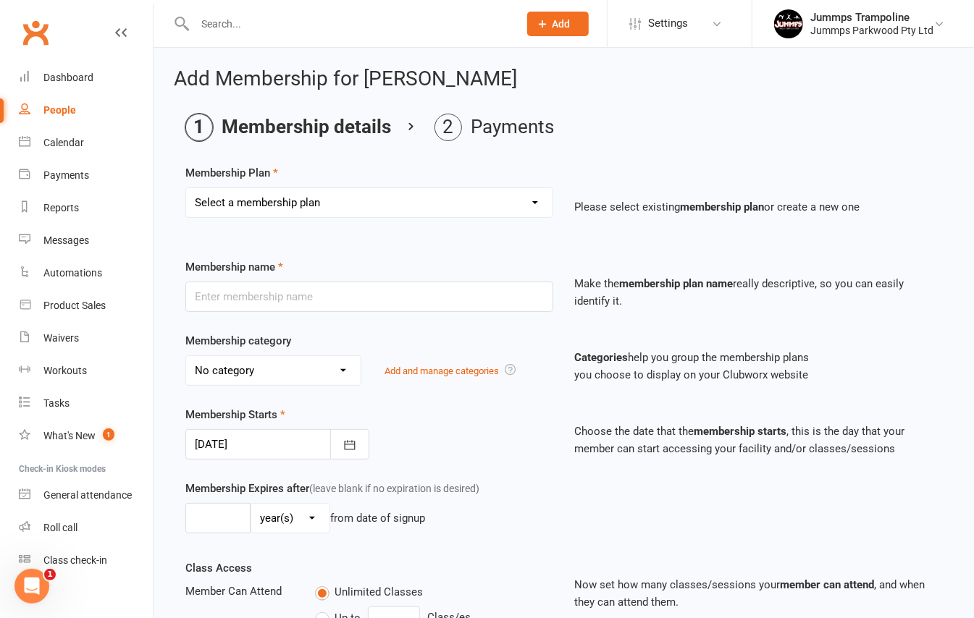
select select "1"
click at [186, 188] on select "Select a membership plan Create new Membership Plan Student Registration Fee - …" at bounding box center [369, 202] width 366 height 29
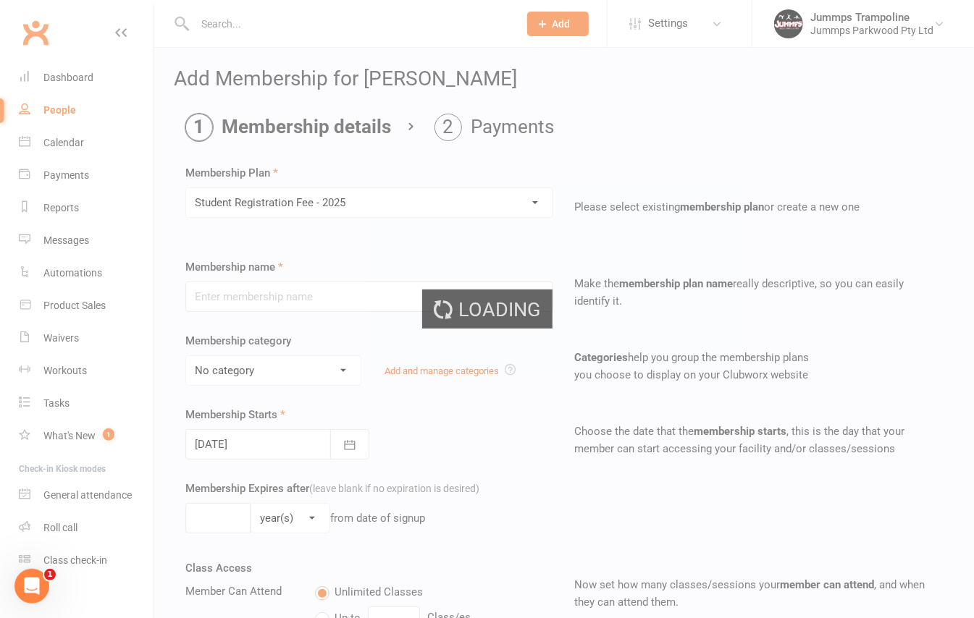
type input "Student Registration Fee - 2025"
select select "6"
type input "10"
select select "1"
type input "0"
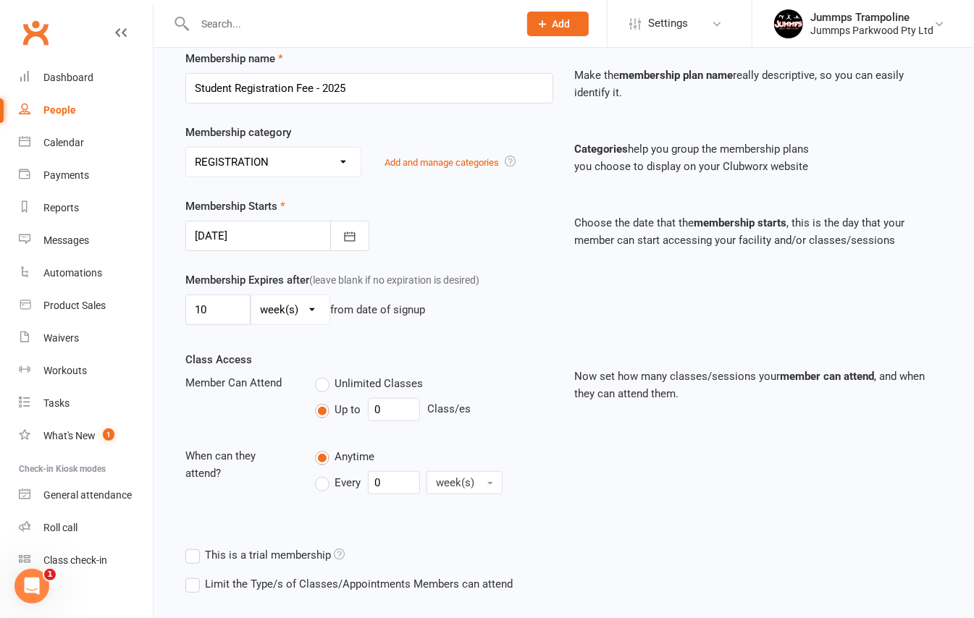
scroll to position [288, 0]
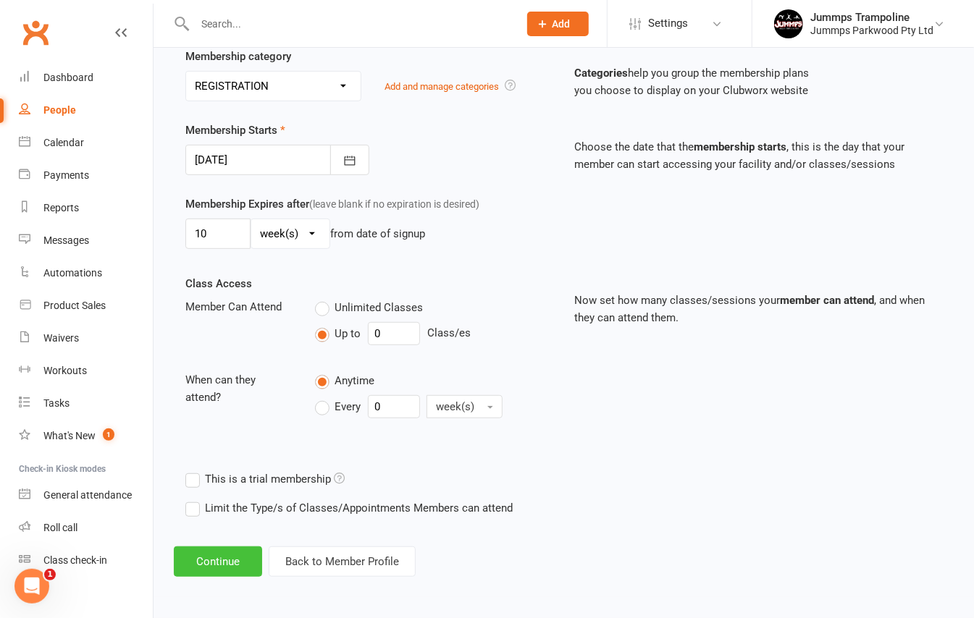
click at [253, 560] on button "Continue" at bounding box center [218, 562] width 88 height 30
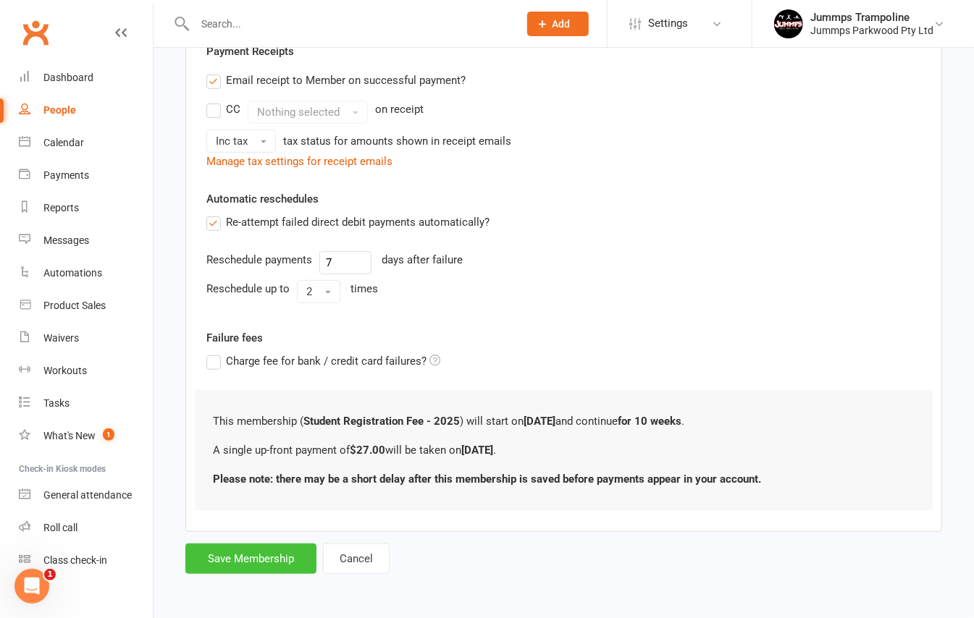
click at [285, 557] on button "Save Membership" at bounding box center [250, 559] width 131 height 30
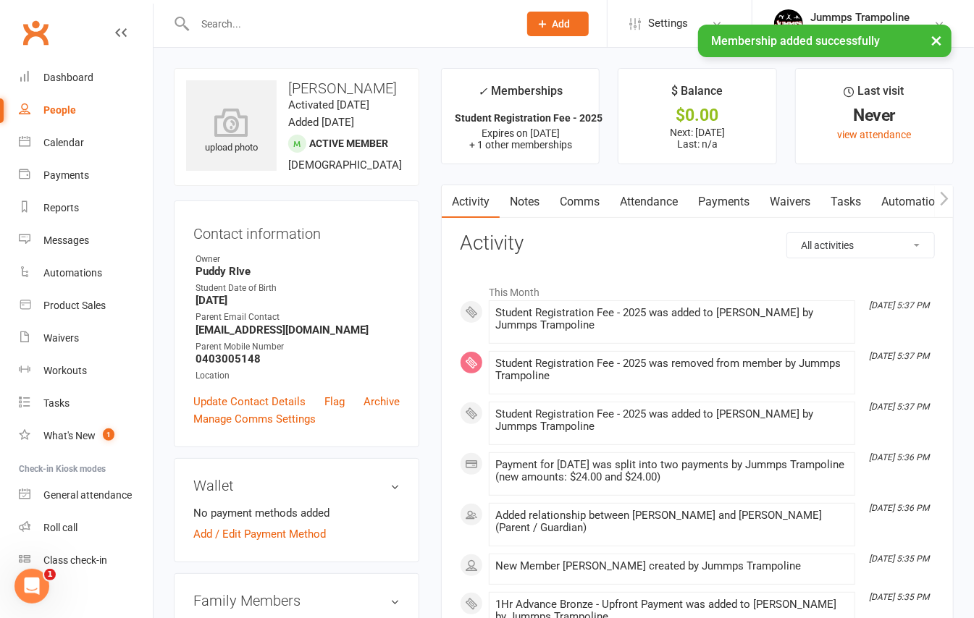
click at [692, 201] on link "Payments" at bounding box center [724, 201] width 72 height 33
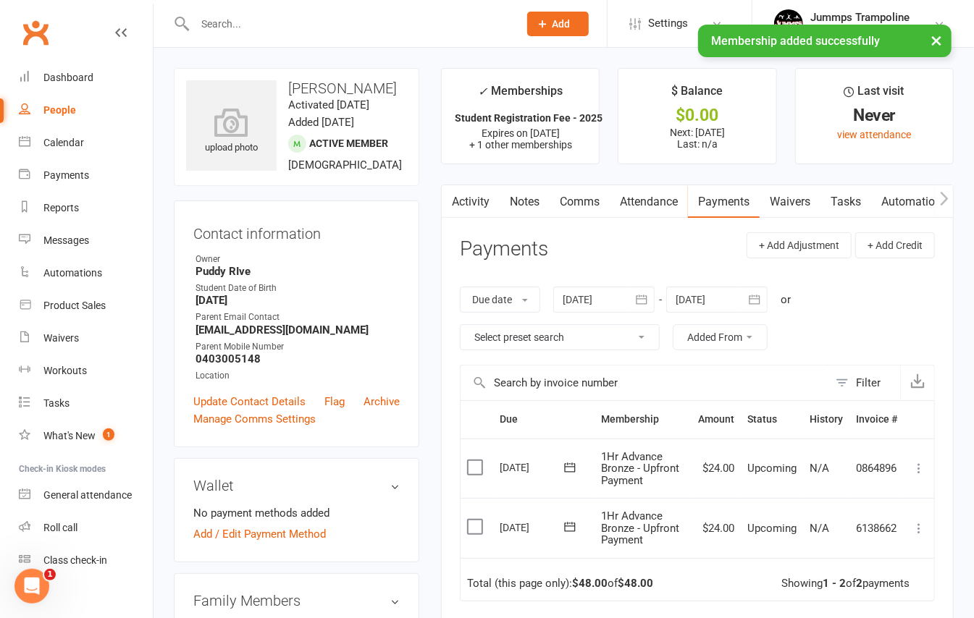
click at [922, 464] on icon at bounding box center [919, 468] width 14 height 14
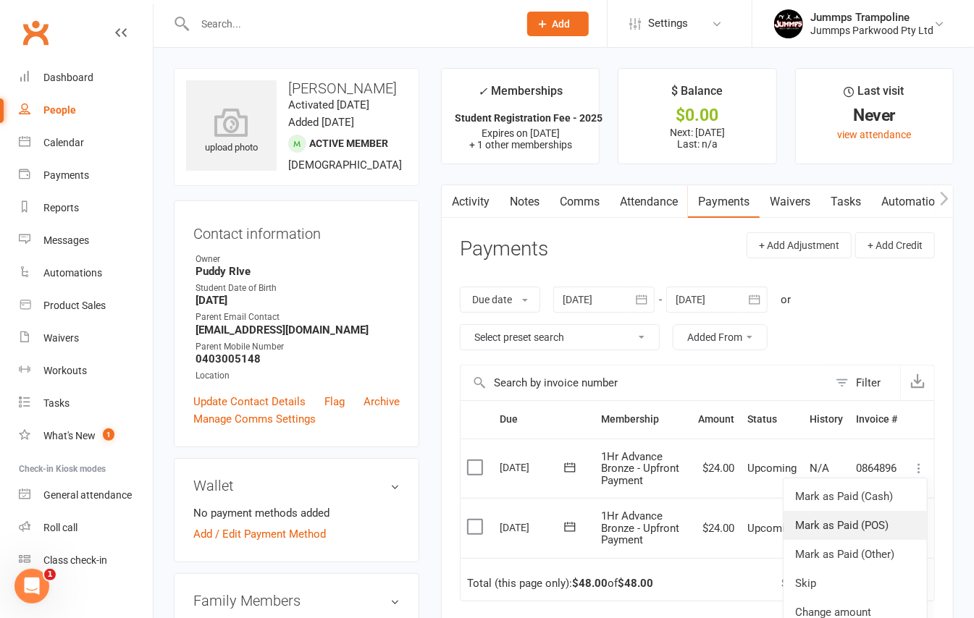
click at [893, 513] on link "Mark as Paid (POS)" at bounding box center [854, 525] width 143 height 29
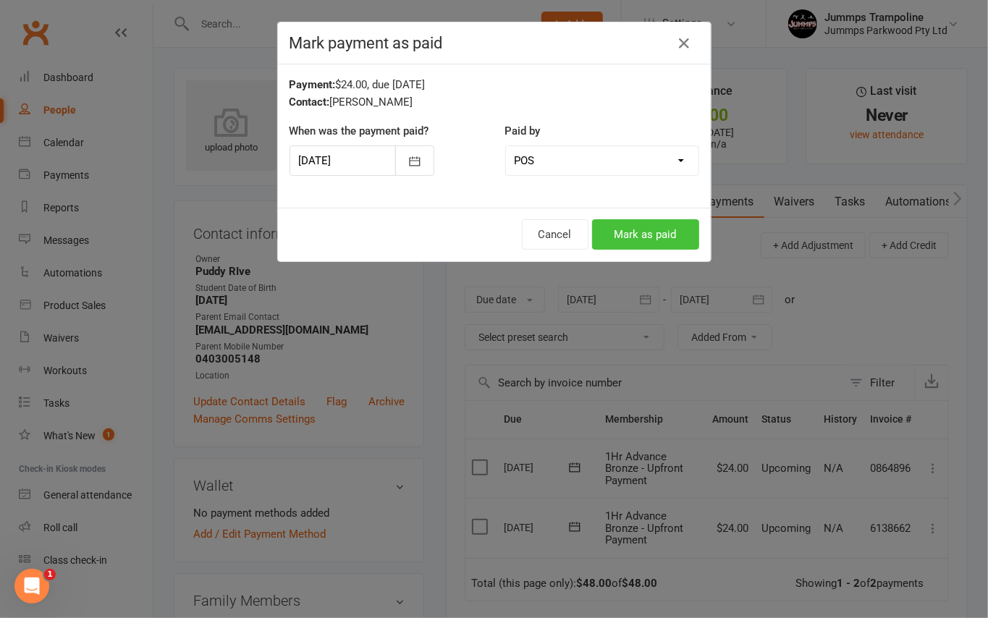
click at [615, 230] on button "Mark as paid" at bounding box center [645, 234] width 107 height 30
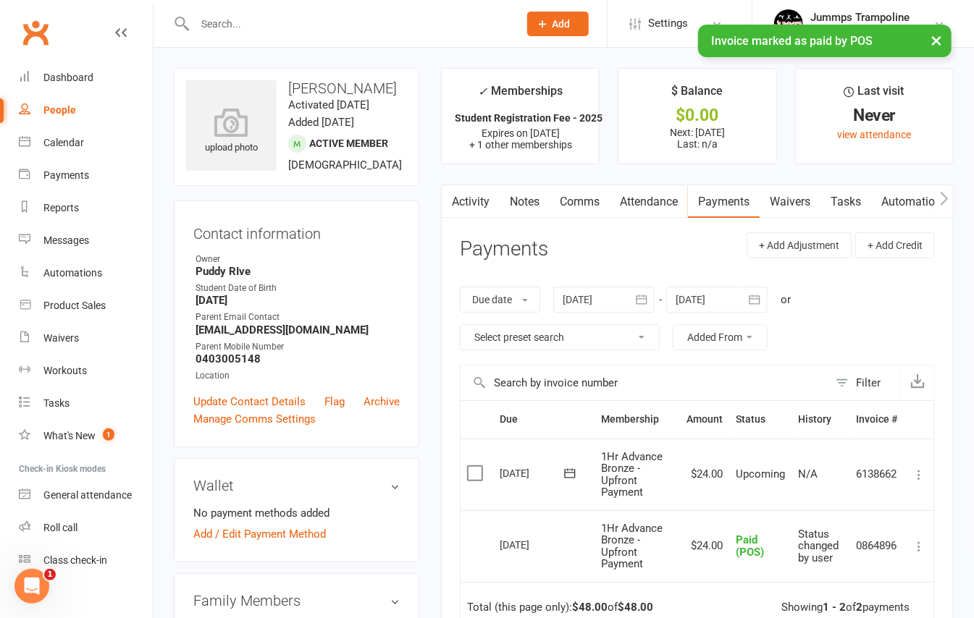
click at [436, 291] on main "✓ Memberships Student Registration Fee - 2025 Expires on [DATE] + 1 other membe…" at bounding box center [697, 458] width 534 height 781
